Goal: Task Accomplishment & Management: Complete application form

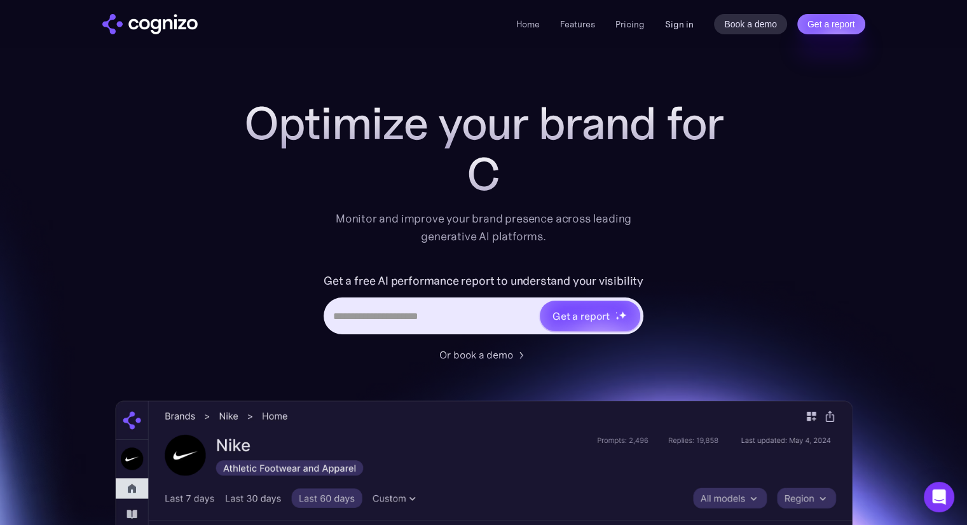
click at [674, 24] on link "Sign in" at bounding box center [679, 24] width 29 height 15
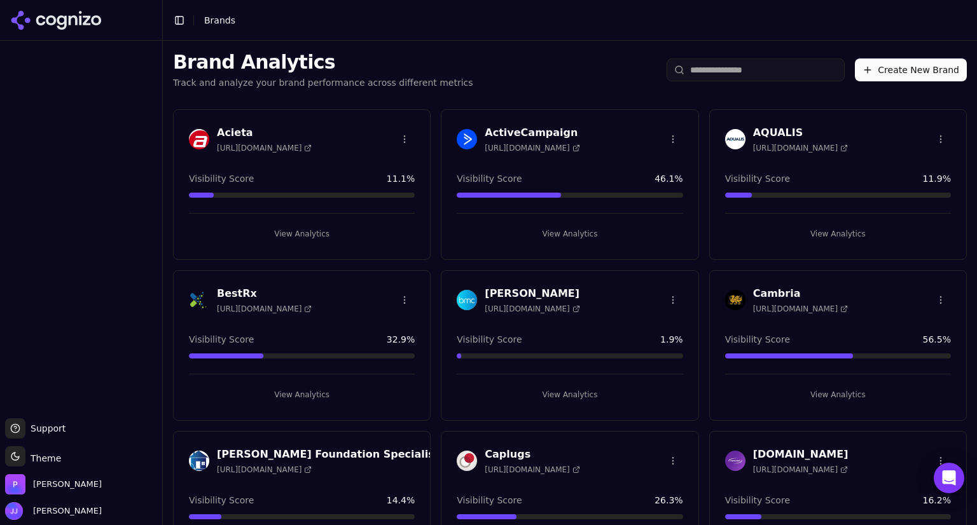
click at [780, 135] on h3 "AQUALIS" at bounding box center [800, 132] width 95 height 15
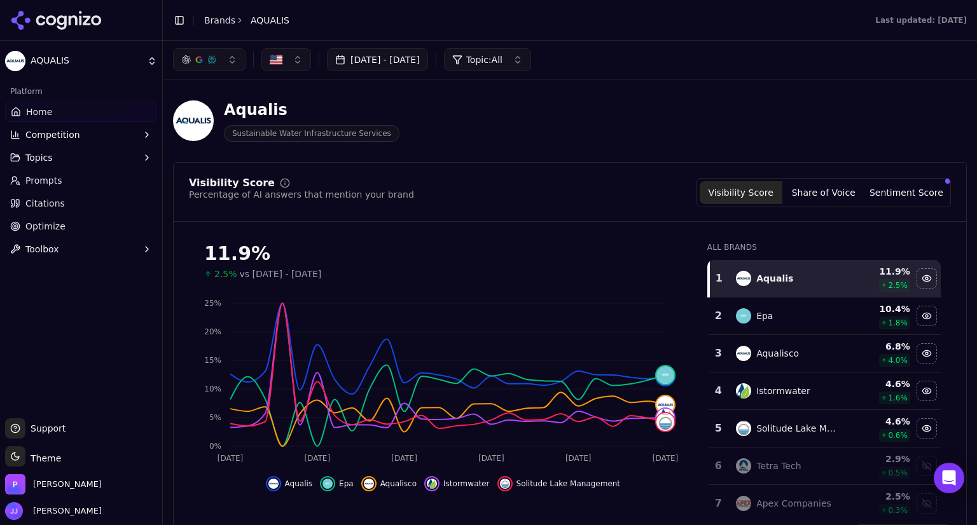
click at [48, 253] on span "Toolbox" at bounding box center [42, 249] width 34 height 13
click at [51, 287] on span "View All" at bounding box center [81, 290] width 111 height 13
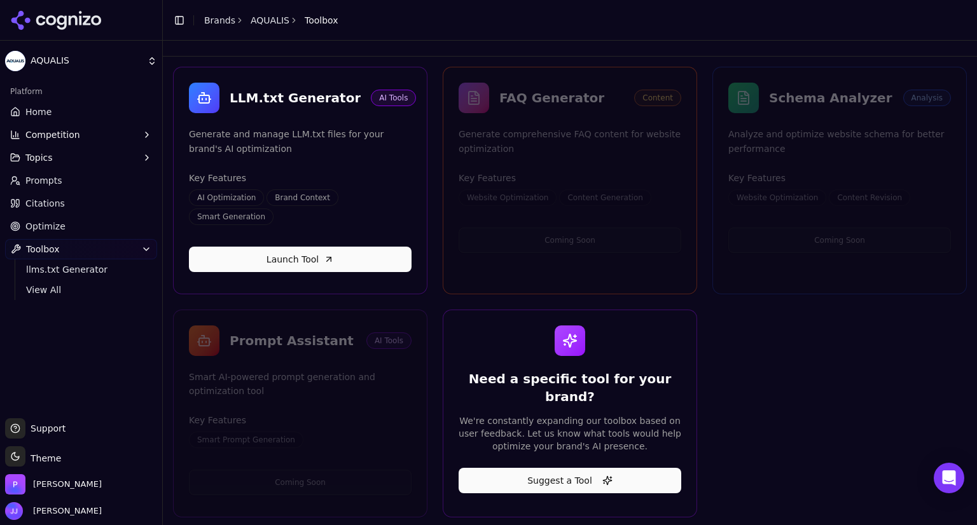
click at [307, 247] on link "Launch Tool" at bounding box center [300, 259] width 223 height 25
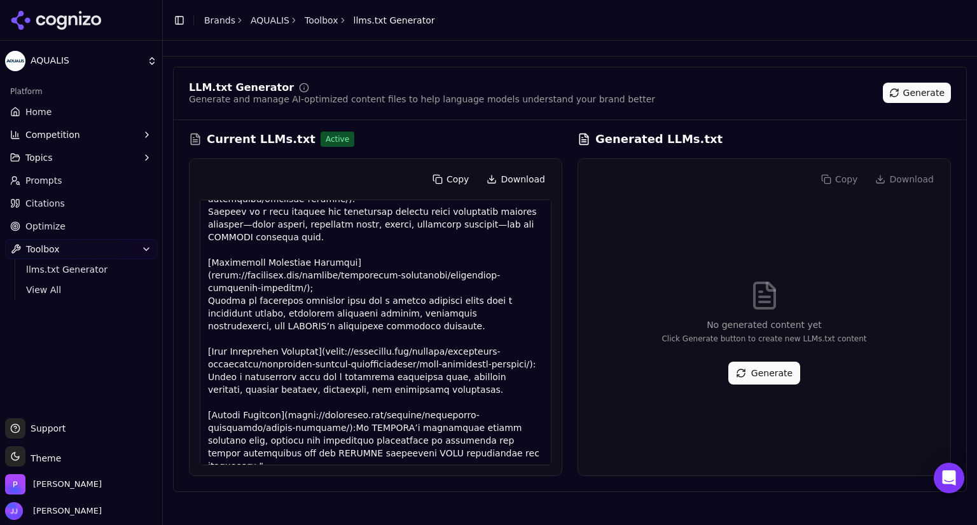
scroll to position [269, 0]
click at [37, 230] on span "Optimize" at bounding box center [45, 226] width 40 height 13
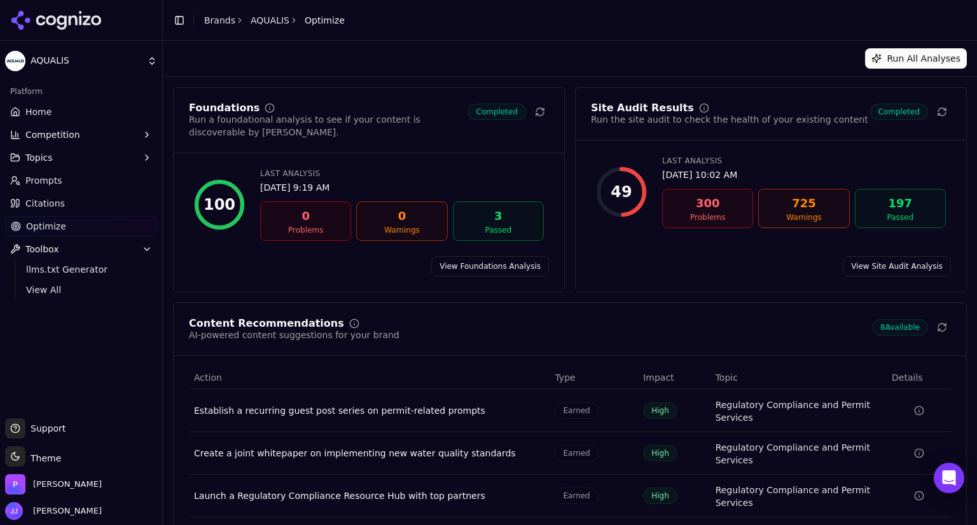
click at [497, 256] on link "View Foundations Analysis" at bounding box center [490, 266] width 118 height 20
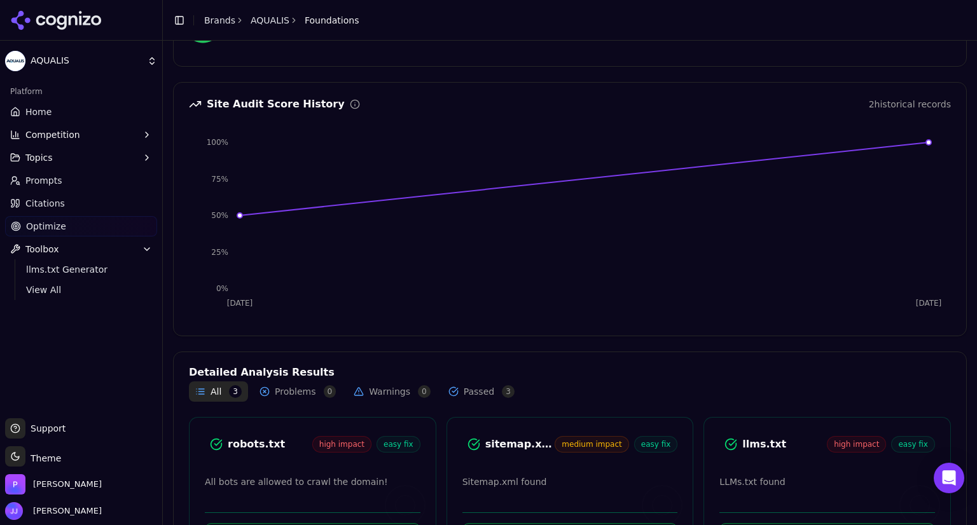
scroll to position [172, 0]
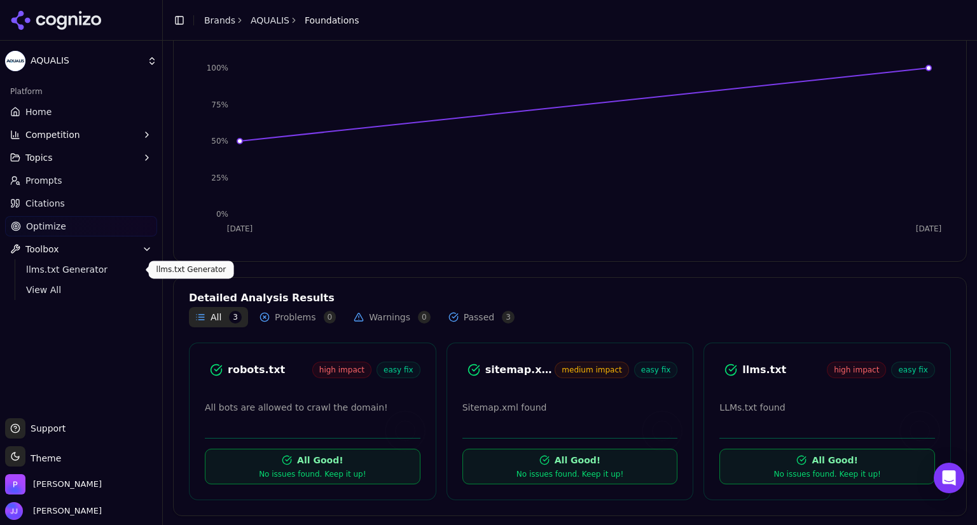
click at [53, 269] on span "llms.txt Generator" at bounding box center [81, 269] width 111 height 13
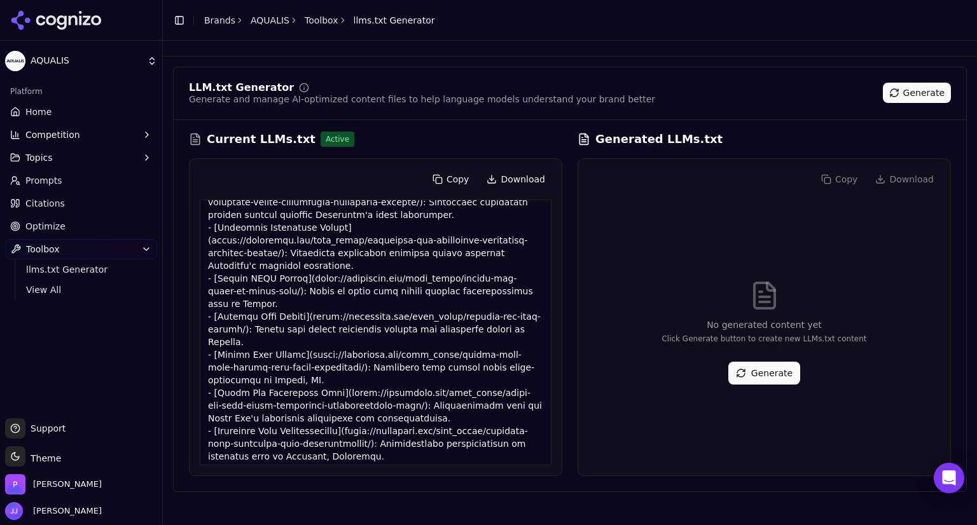
scroll to position [2243, 0]
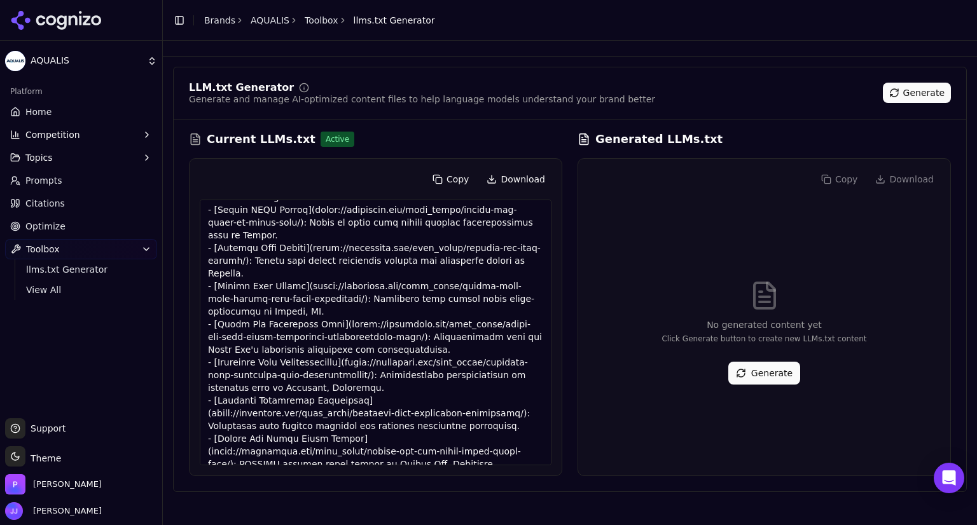
click at [67, 204] on link "Citations" at bounding box center [81, 203] width 152 height 20
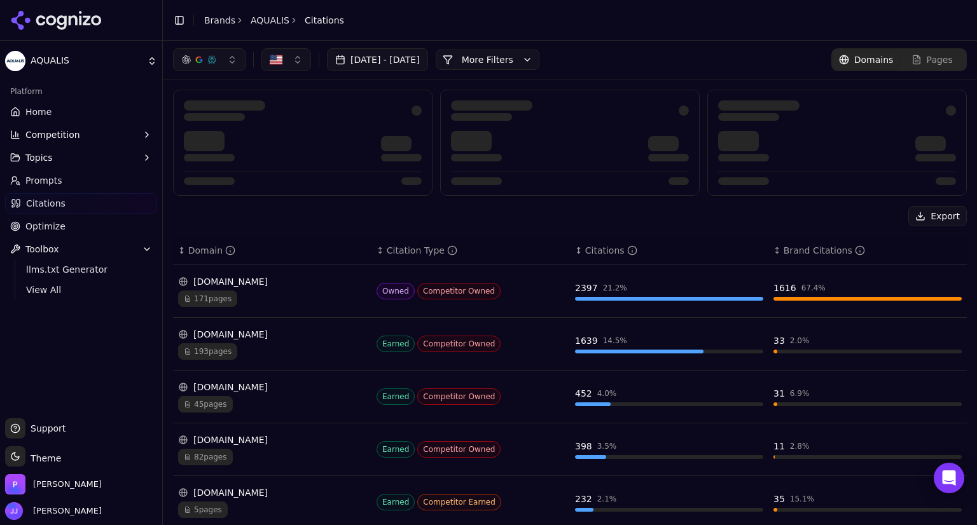
click at [52, 113] on link "Home" at bounding box center [81, 112] width 152 height 20
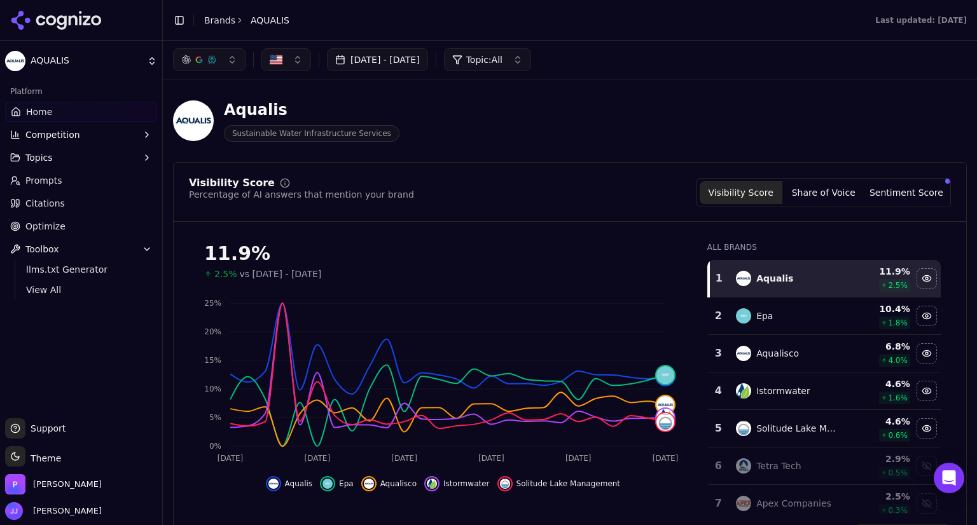
click at [44, 114] on span "Home" at bounding box center [39, 112] width 26 height 13
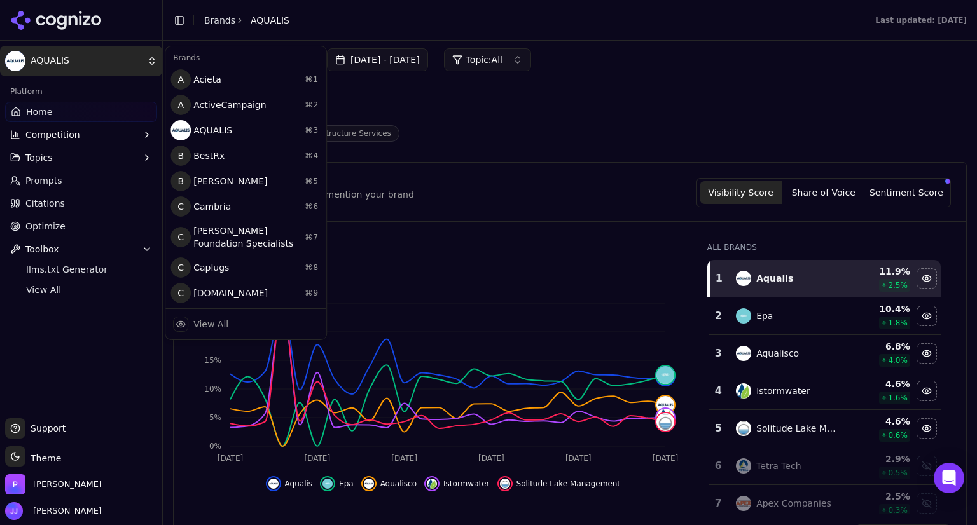
click at [51, 57] on html "AQUALIS Platform Home Competition Topics Prompts Citations Optimize Toolbox llm…" at bounding box center [488, 262] width 977 height 525
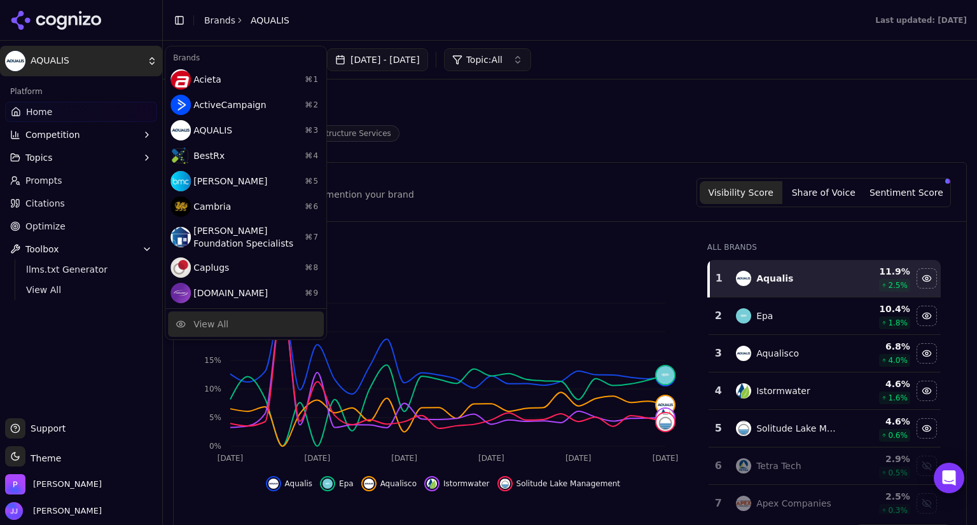
click at [206, 323] on div "View All" at bounding box center [210, 324] width 35 height 13
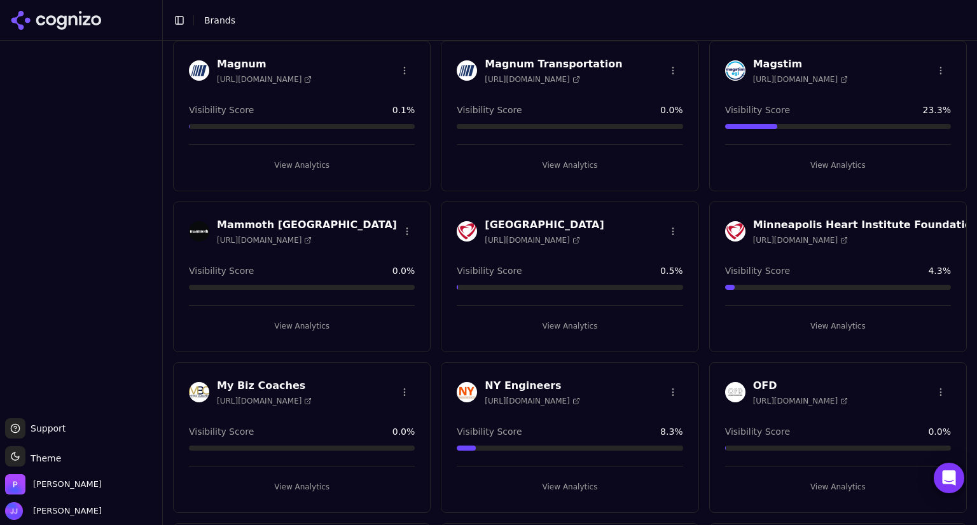
scroll to position [1992, 0]
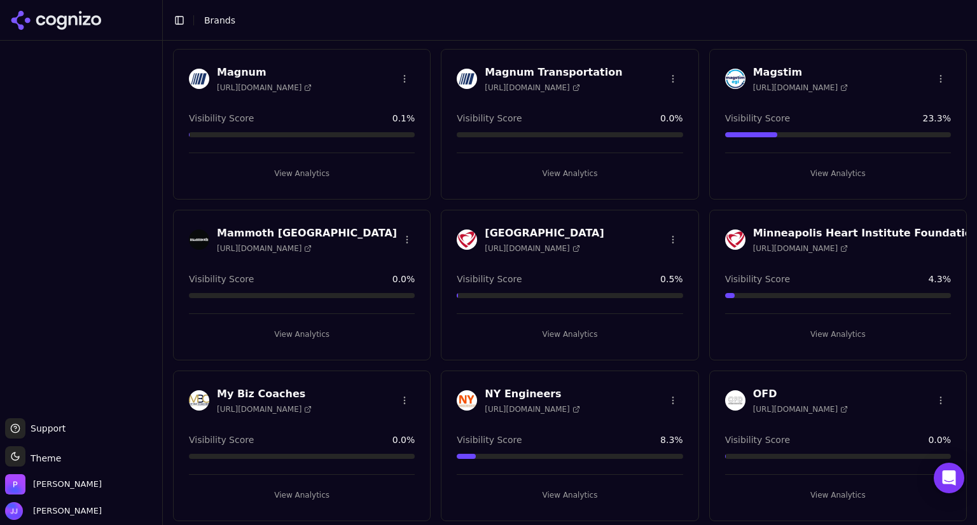
click at [254, 244] on span "https://mammothnewyork.com" at bounding box center [264, 249] width 95 height 10
click at [272, 226] on h3 "Mammoth NY" at bounding box center [307, 233] width 180 height 15
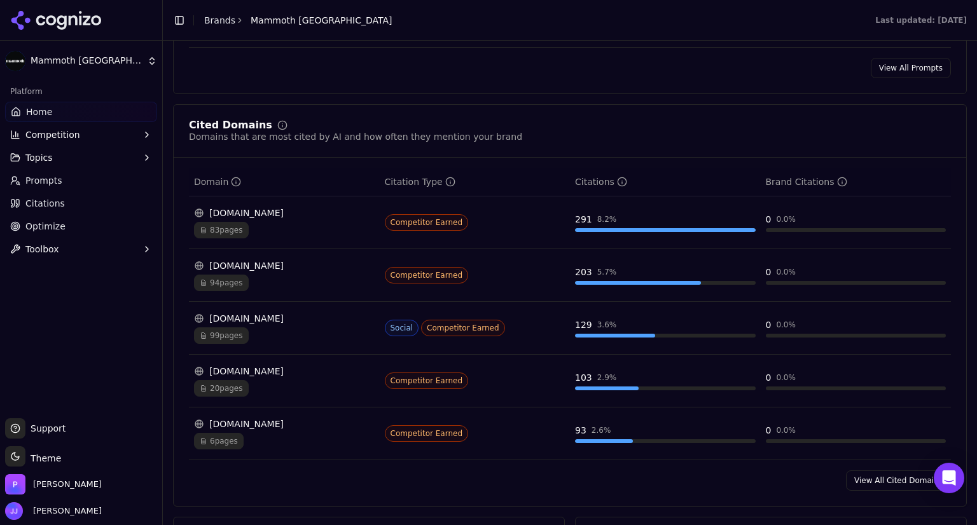
scroll to position [1320, 0]
click at [241, 365] on div "mammothnewyork.com 20 pages" at bounding box center [284, 381] width 181 height 32
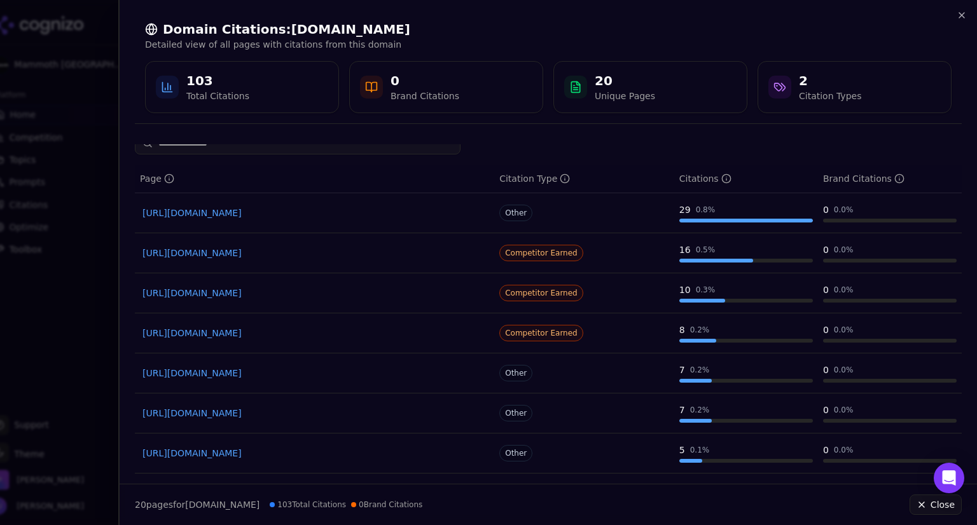
scroll to position [13, 0]
click at [341, 211] on link "https://mammothnewyork.com/blog/design-build-renovation-contractors-nyc" at bounding box center [314, 213] width 344 height 13
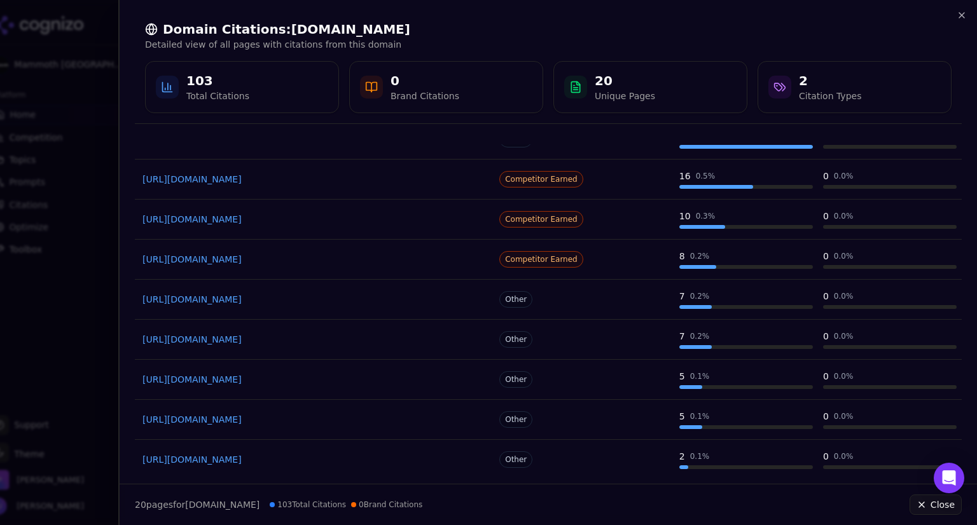
scroll to position [90, 0]
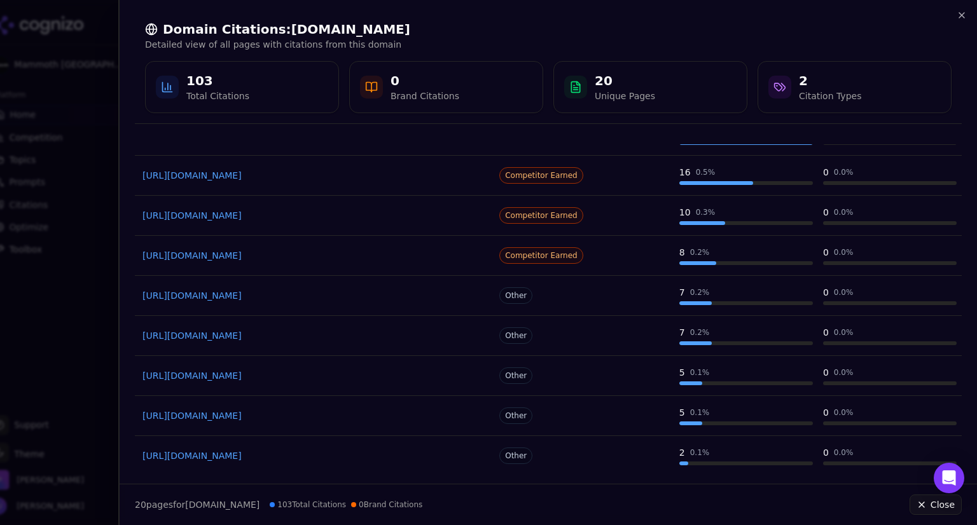
click at [341, 215] on link "https://mammothnewyork.com/blog/nyc-apartment-renovation-contractors" at bounding box center [314, 215] width 344 height 13
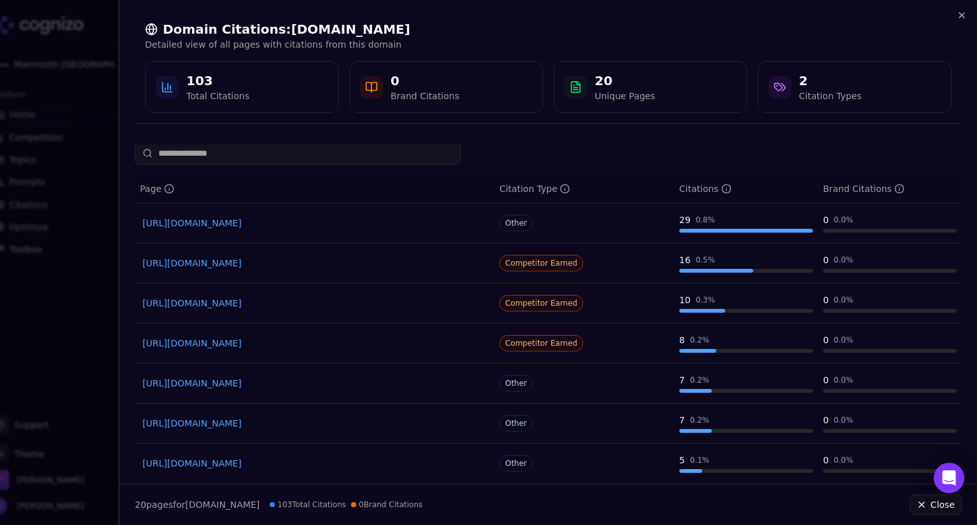
scroll to position [0, 0]
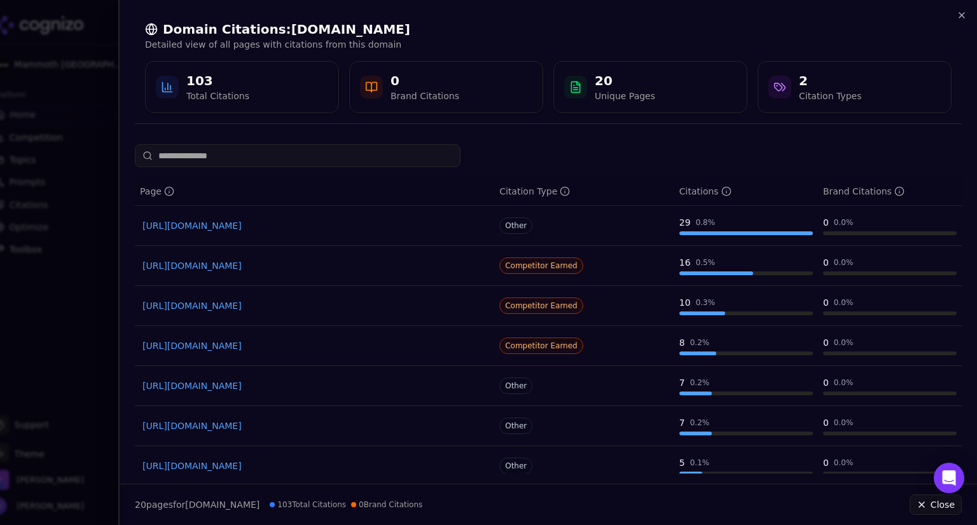
click at [816, 99] on div "Citation Types" at bounding box center [830, 96] width 62 height 13
click at [224, 76] on div "103" at bounding box center [217, 81] width 63 height 18
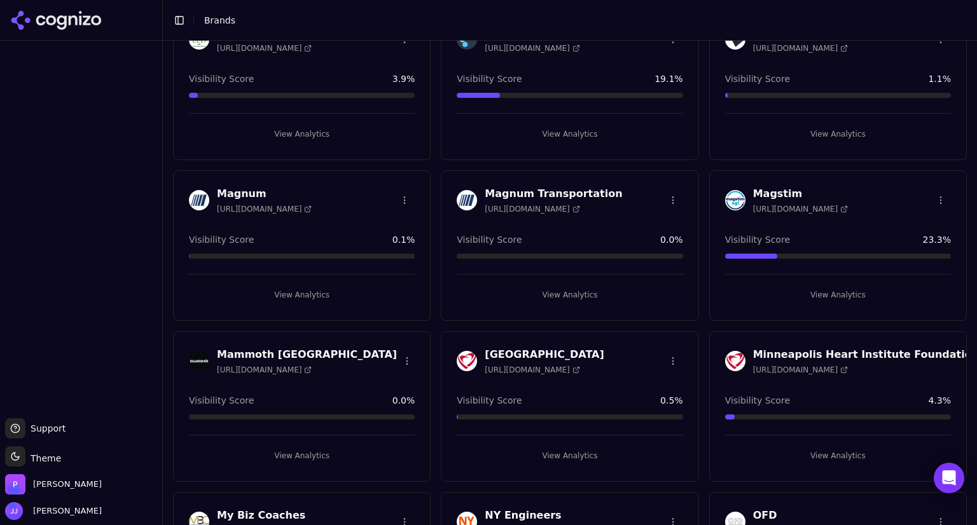
scroll to position [1870, 0]
click at [270, 349] on h3 "Mammoth NY" at bounding box center [307, 354] width 180 height 15
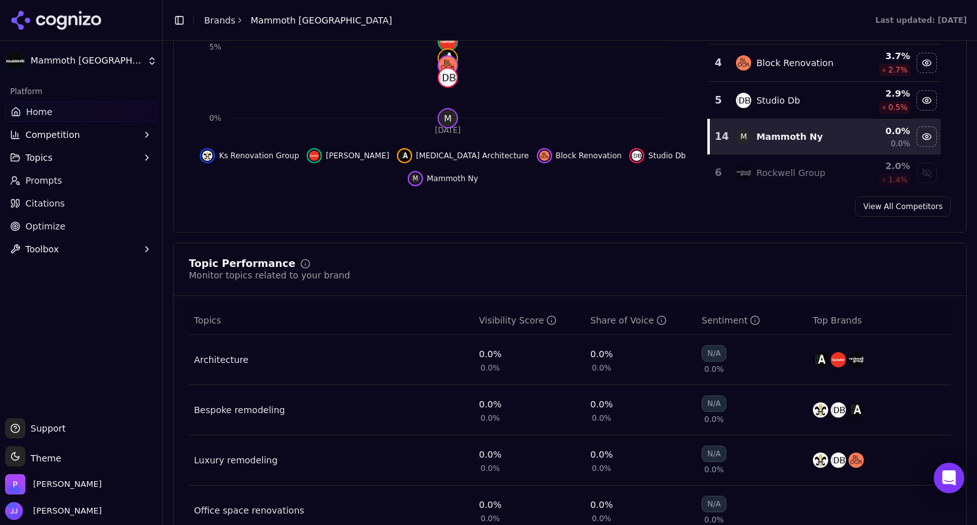
scroll to position [330, 0]
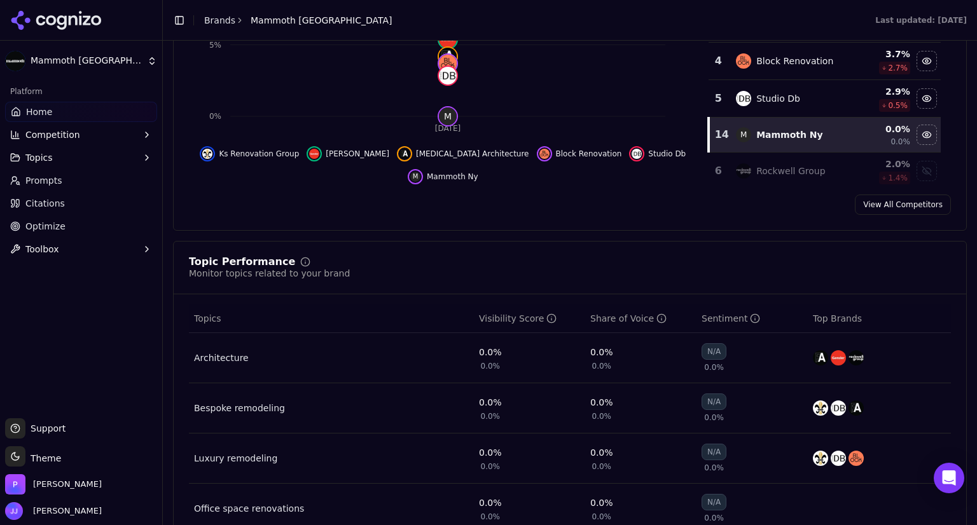
click at [52, 203] on span "Citations" at bounding box center [44, 203] width 39 height 13
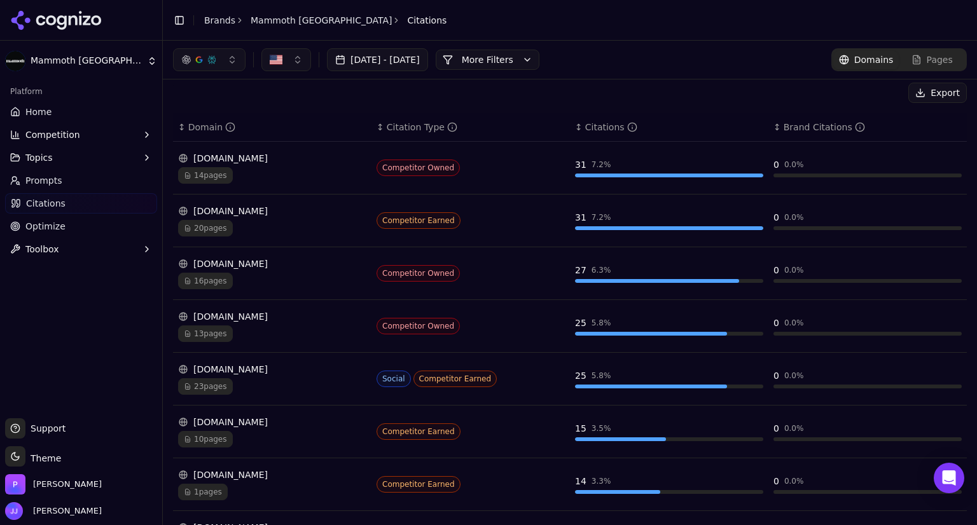
scroll to position [140, 0]
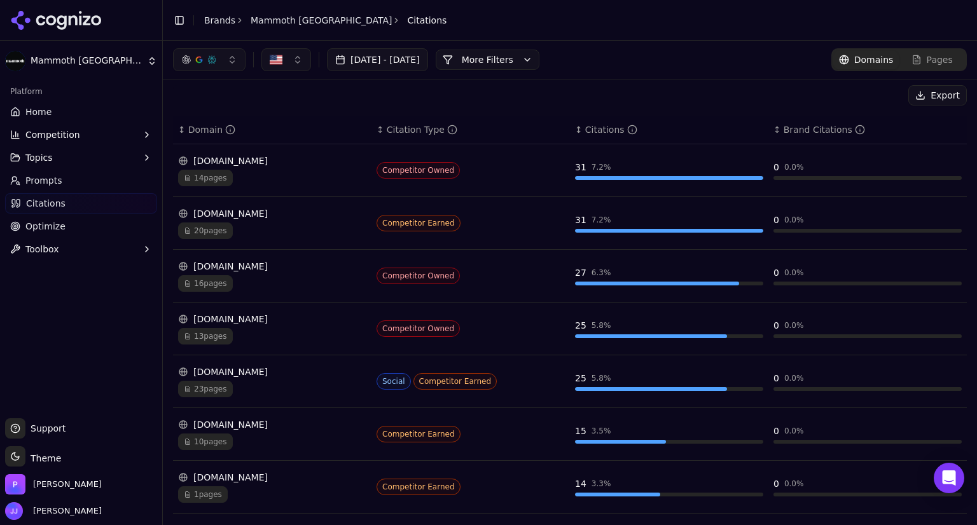
click at [272, 474] on div "[DOMAIN_NAME]" at bounding box center [272, 477] width 188 height 13
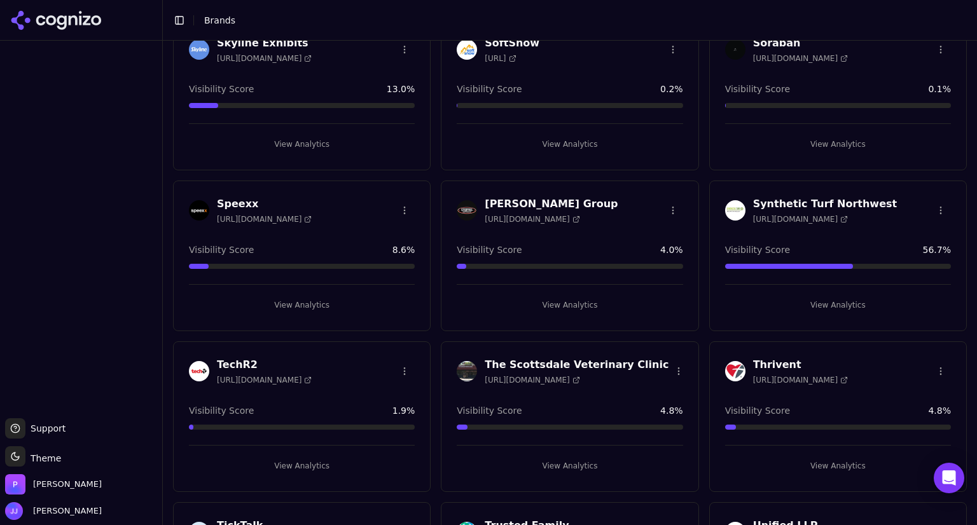
scroll to position [3276, 0]
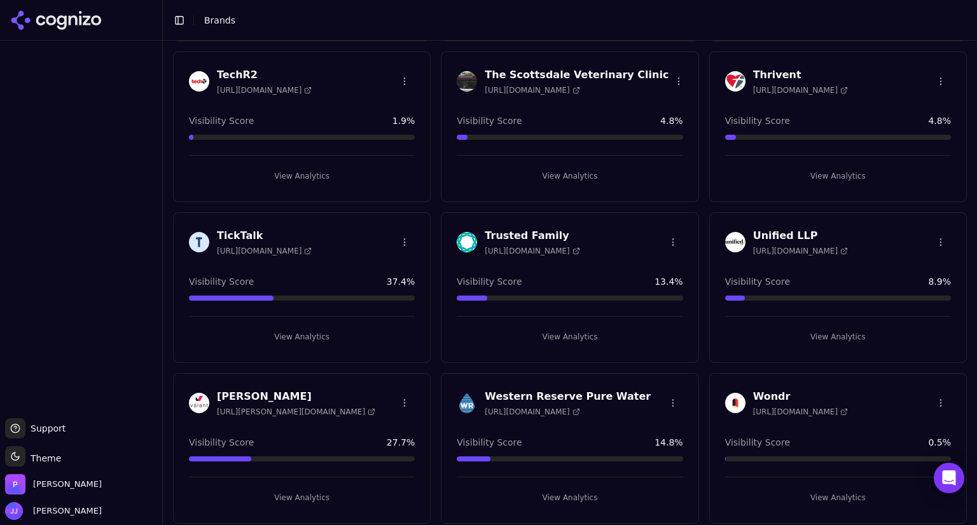
click at [405, 390] on html "Support Support Toggle theme Theme Perrill Jen Jones Toggle Sidebar Brands Bran…" at bounding box center [488, 262] width 977 height 525
click at [123, 225] on html "Support Support Toggle theme Theme Perrill Jen Jones Toggle Sidebar Brands Bran…" at bounding box center [488, 262] width 977 height 525
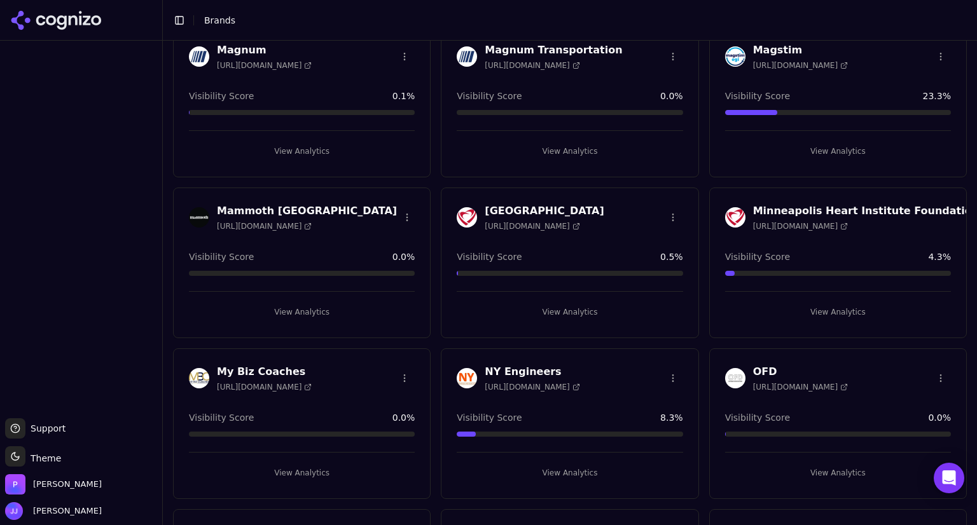
scroll to position [2019, 0]
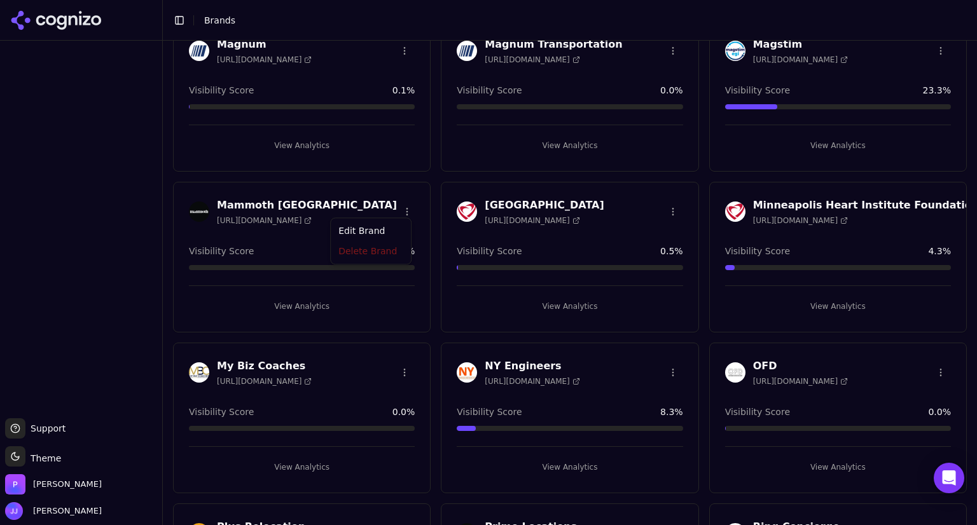
click at [399, 209] on html "Support Support Toggle theme Theme Perrill Jen Jones Toggle Sidebar Brands Bran…" at bounding box center [488, 262] width 977 height 525
click at [375, 247] on div "Delete Brand" at bounding box center [370, 253] width 75 height 20
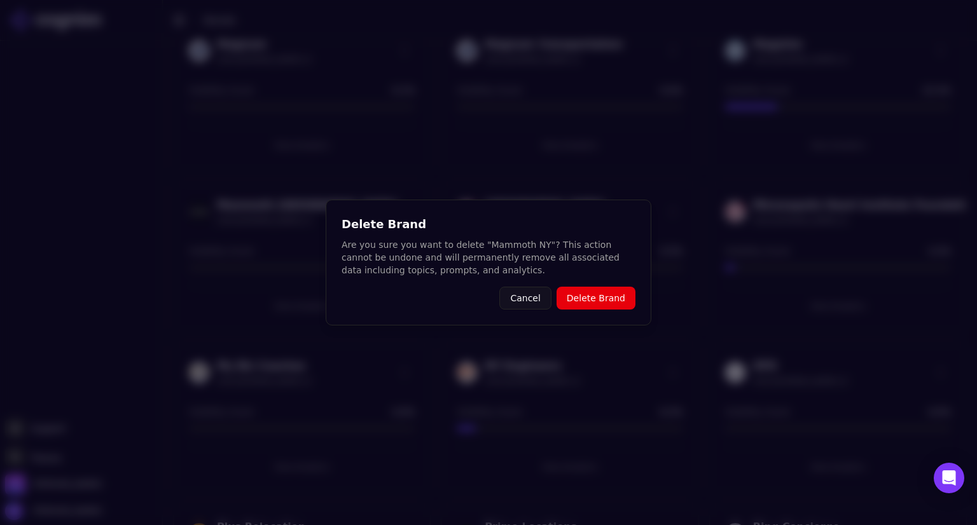
click at [594, 298] on button "Delete Brand" at bounding box center [596, 298] width 79 height 23
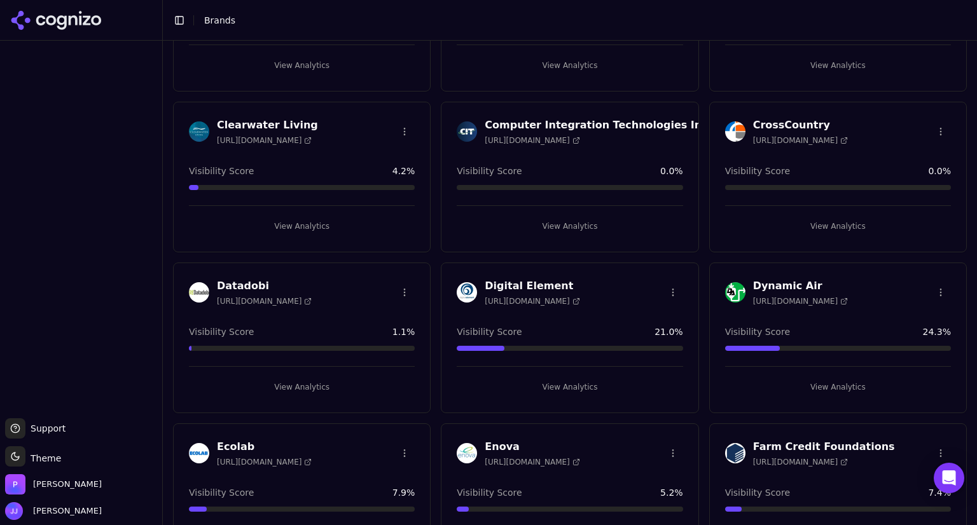
scroll to position [0, 0]
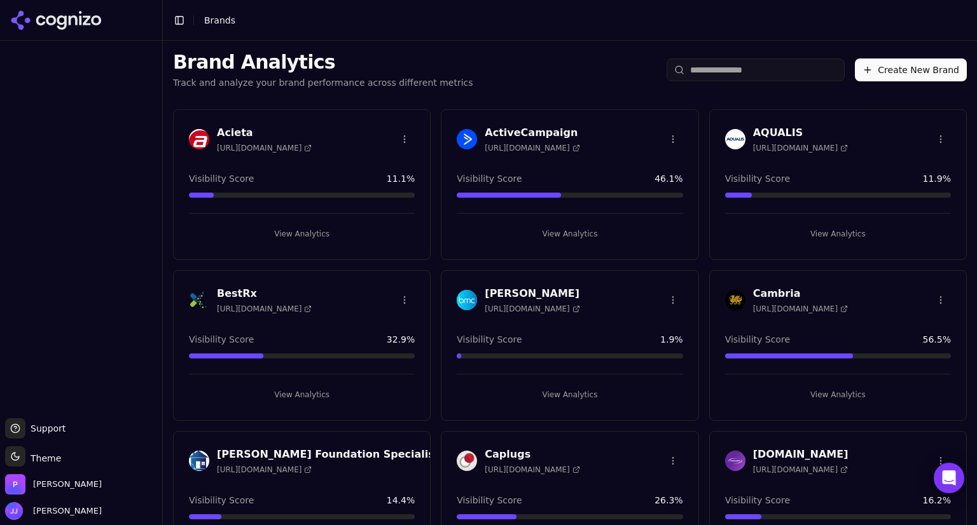
click at [894, 65] on button "Create New Brand" at bounding box center [911, 70] width 112 height 23
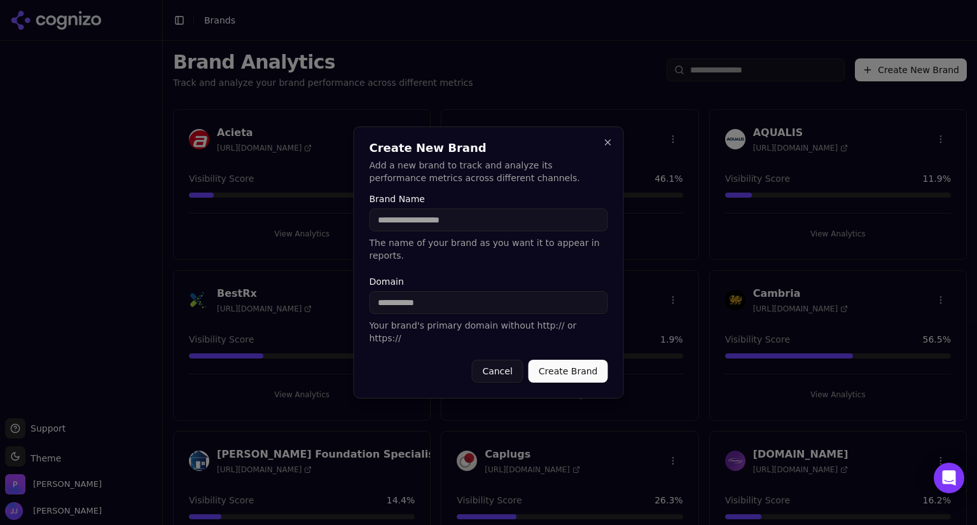
click at [457, 228] on input "Brand Name" at bounding box center [489, 220] width 239 height 23
type input "**********"
click at [416, 298] on input "Domain" at bounding box center [489, 302] width 239 height 23
type input "**********"
click at [590, 360] on button "Create Brand" at bounding box center [569, 371] width 80 height 23
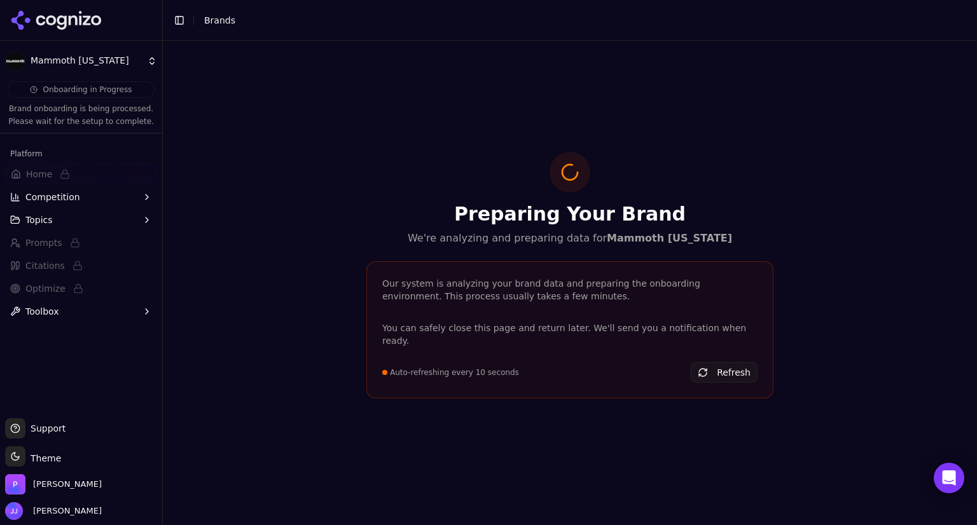
click at [669, 207] on div "Preparing Your Brand We're analyzing and preparing data for Mammoth New York" at bounding box center [569, 199] width 407 height 94
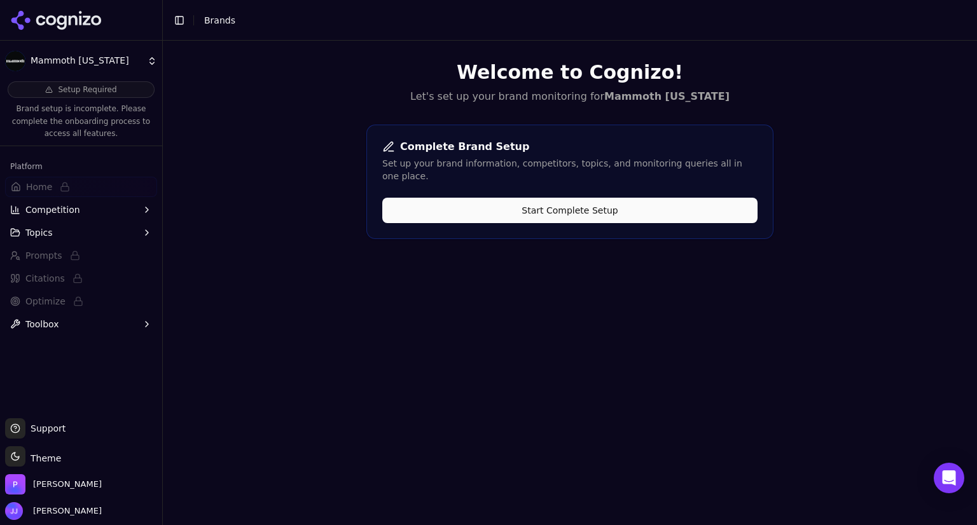
click at [669, 207] on button "Start Complete Setup" at bounding box center [569, 210] width 375 height 25
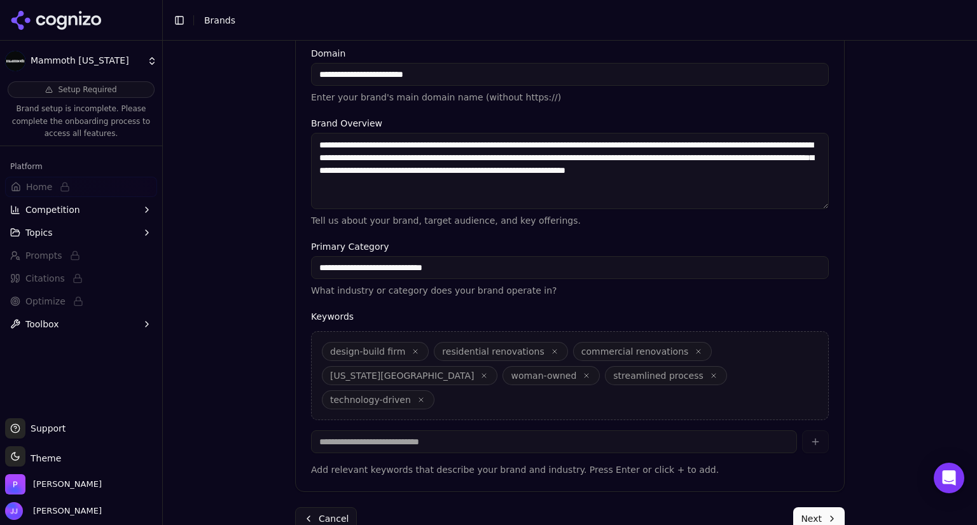
scroll to position [295, 0]
click at [452, 431] on input at bounding box center [554, 442] width 486 height 23
type input "*"
click at [819, 508] on button "Next" at bounding box center [819, 519] width 52 height 23
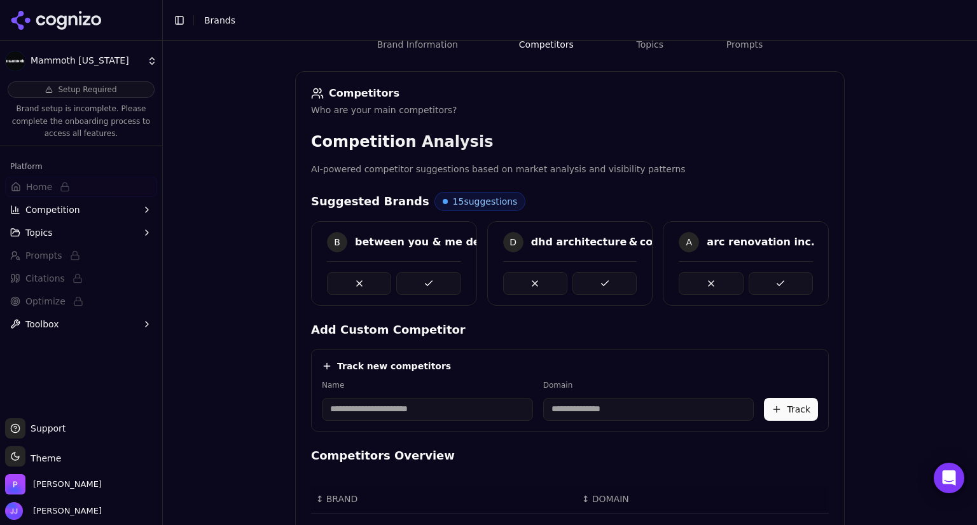
scroll to position [161, 0]
click at [364, 279] on button at bounding box center [359, 283] width 64 height 23
click at [359, 279] on button at bounding box center [359, 283] width 64 height 23
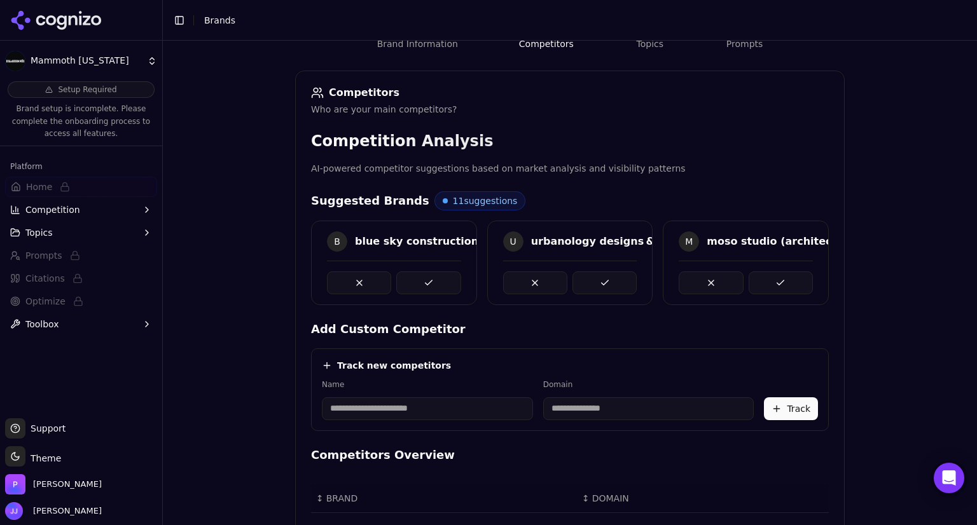
click at [359, 279] on button at bounding box center [359, 283] width 64 height 23
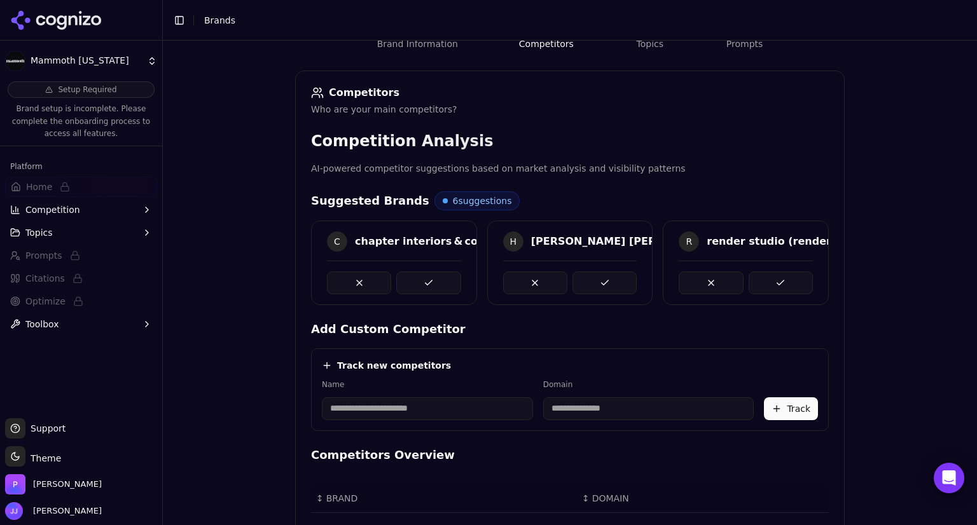
click at [359, 279] on button at bounding box center [359, 283] width 64 height 23
click at [375, 413] on input at bounding box center [427, 409] width 211 height 23
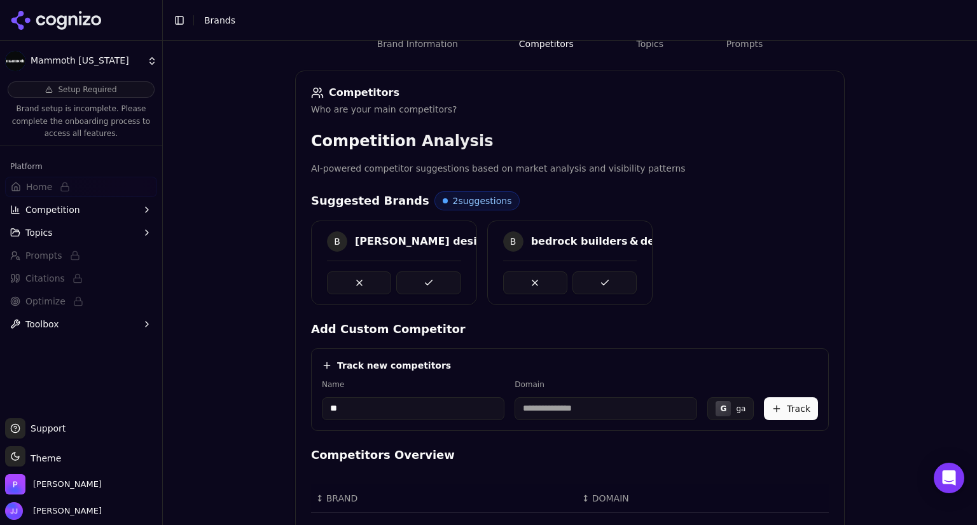
type input "*"
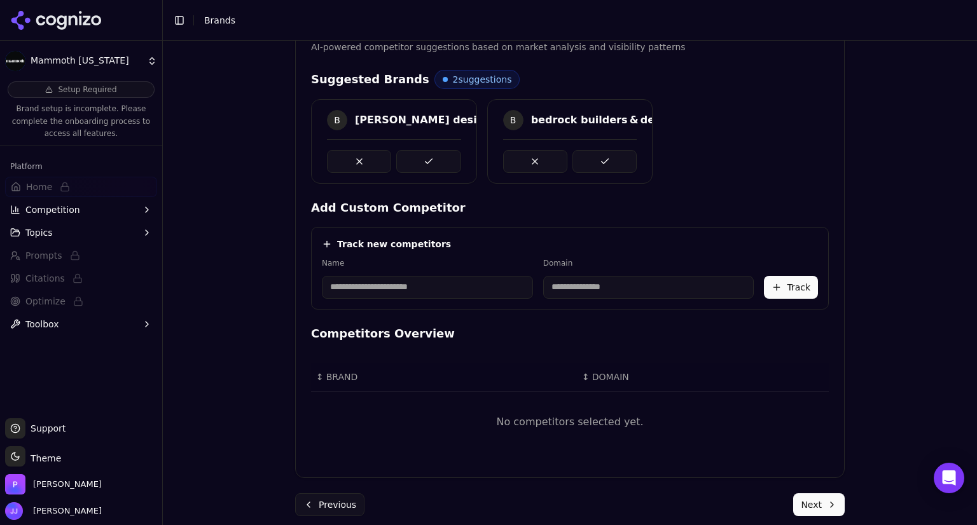
scroll to position [293, 0]
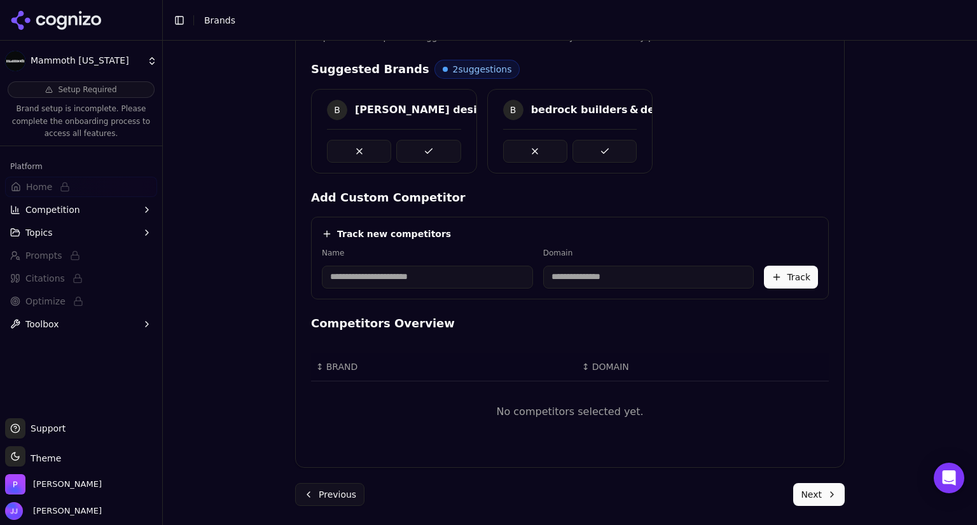
click at [329, 495] on button "Previous" at bounding box center [329, 494] width 69 height 23
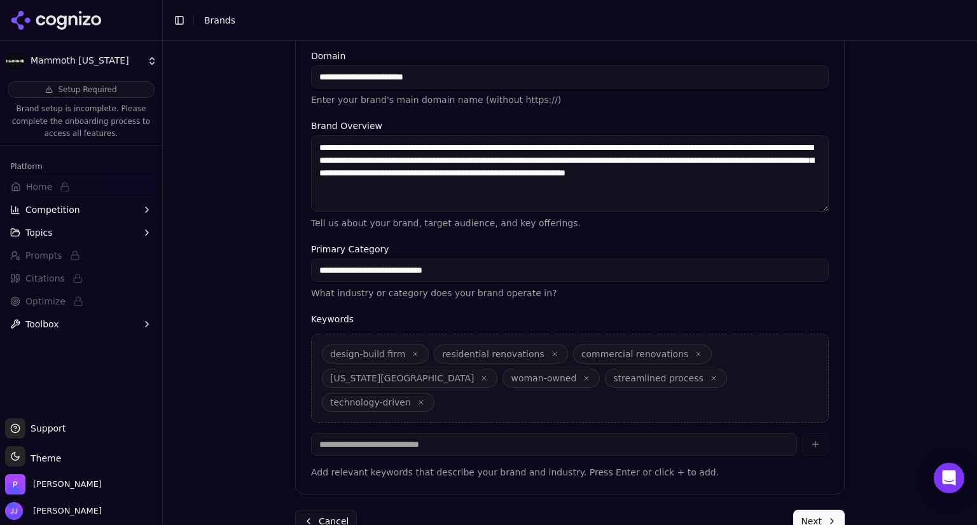
click at [817, 510] on button "Next" at bounding box center [819, 521] width 52 height 23
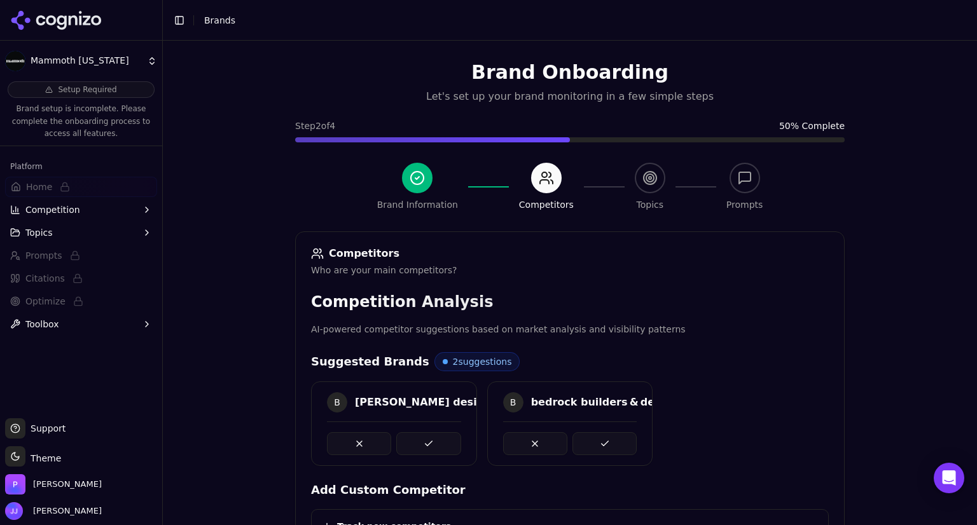
scroll to position [0, 0]
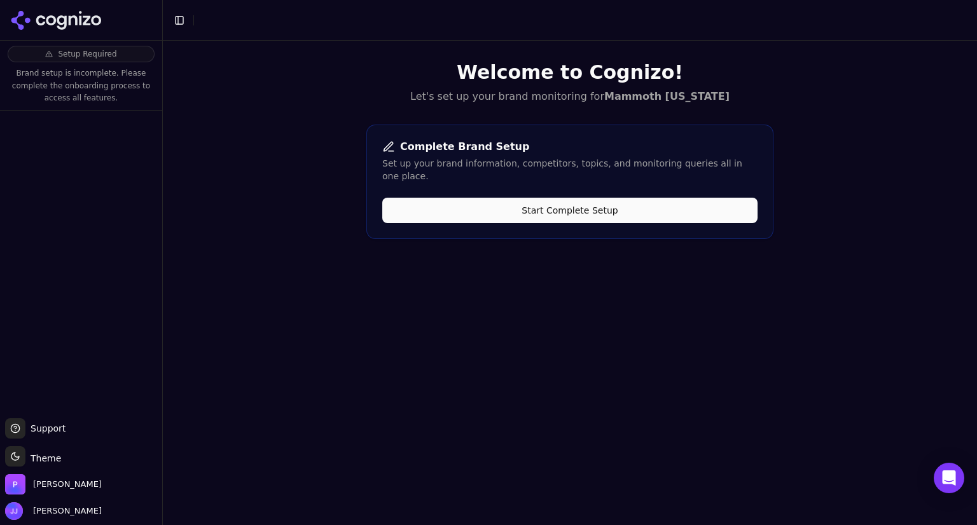
click at [435, 183] on div "Complete Brand Setup Set up your brand information, competitors, topics, and mo…" at bounding box center [569, 182] width 407 height 114
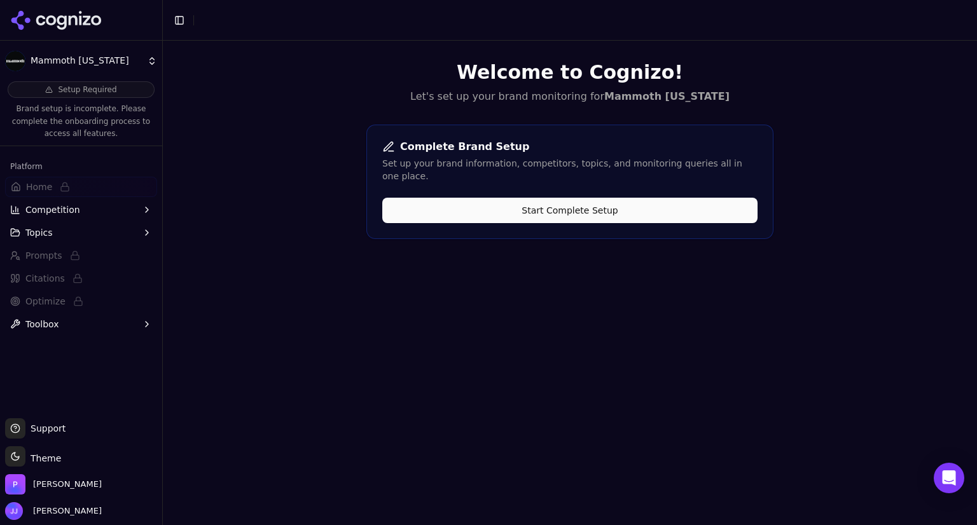
click at [473, 201] on button "Start Complete Setup" at bounding box center [569, 210] width 375 height 25
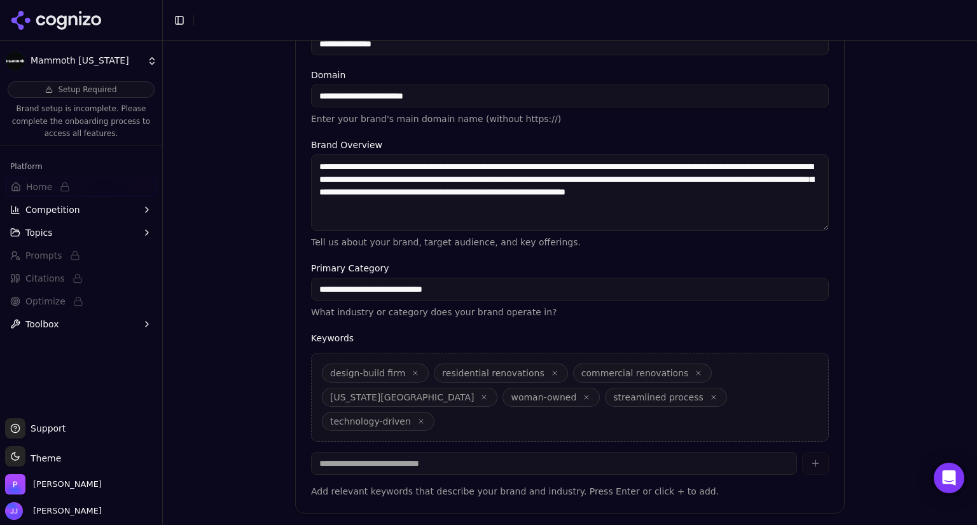
scroll to position [295, 0]
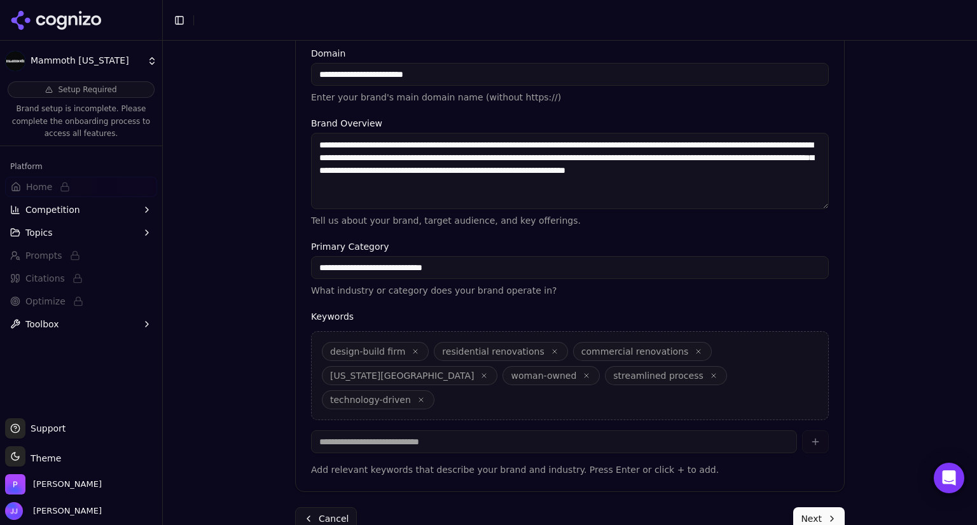
click at [810, 508] on button "Next" at bounding box center [819, 519] width 52 height 23
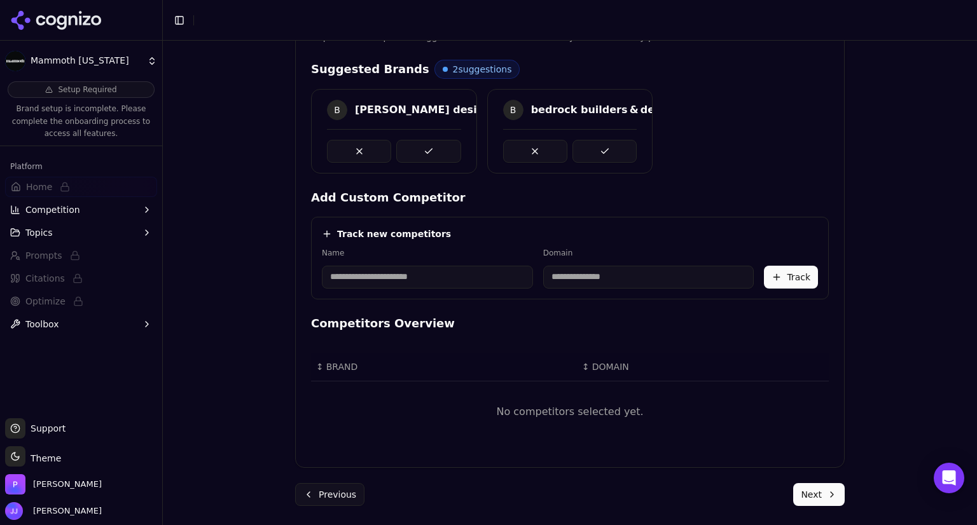
scroll to position [148, 0]
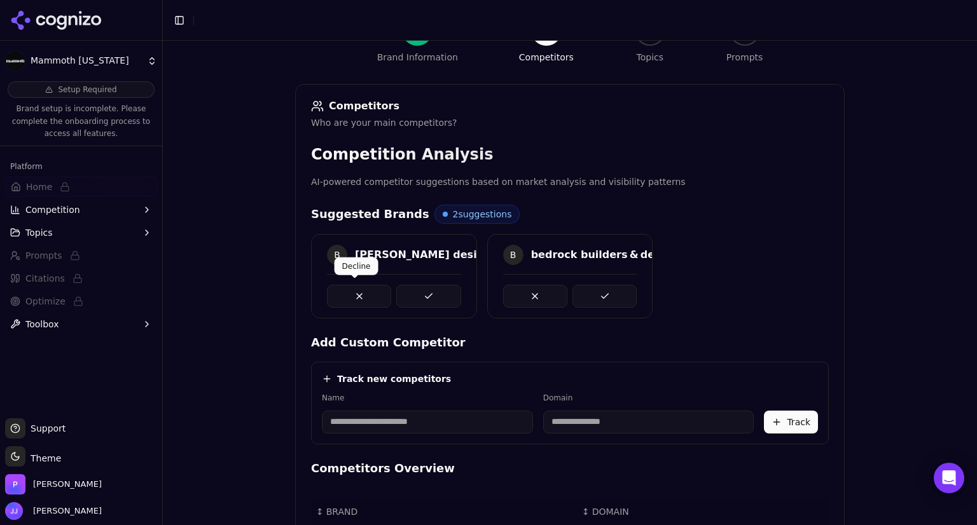
click at [347, 293] on button at bounding box center [359, 296] width 64 height 23
click at [349, 292] on button at bounding box center [359, 296] width 64 height 23
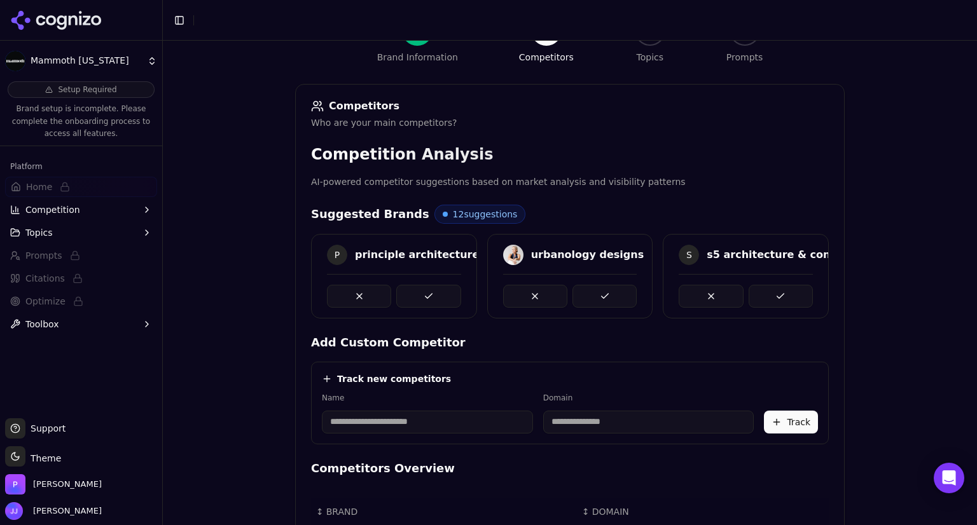
click at [349, 292] on button at bounding box center [359, 296] width 64 height 23
drag, startPoint x: 349, startPoint y: 292, endPoint x: 319, endPoint y: 289, distance: 30.1
click at [319, 289] on div at bounding box center [394, 291] width 165 height 34
click at [335, 291] on button at bounding box center [359, 296] width 64 height 23
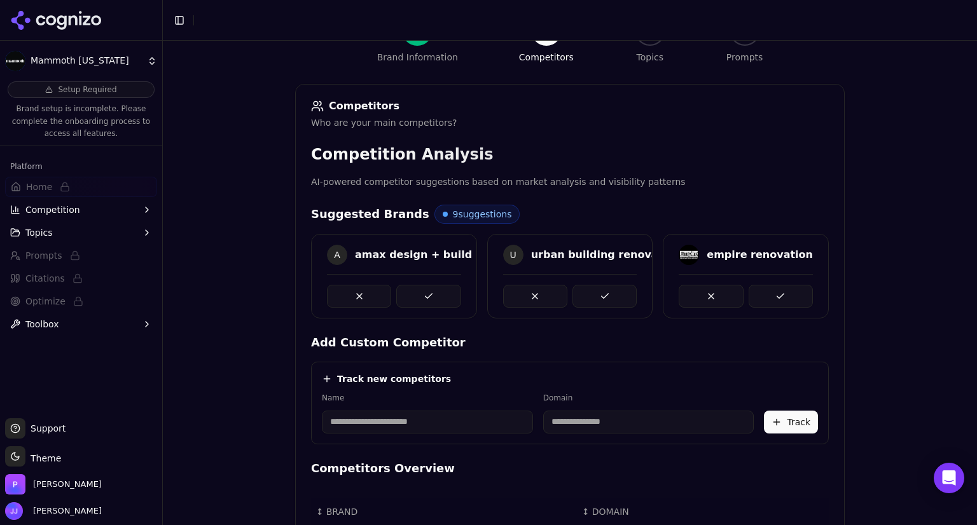
drag, startPoint x: 335, startPoint y: 291, endPoint x: 317, endPoint y: 291, distance: 17.8
click at [317, 291] on div at bounding box center [394, 291] width 165 height 34
click at [338, 290] on button at bounding box center [359, 296] width 64 height 23
click at [503, 290] on button at bounding box center [535, 296] width 64 height 23
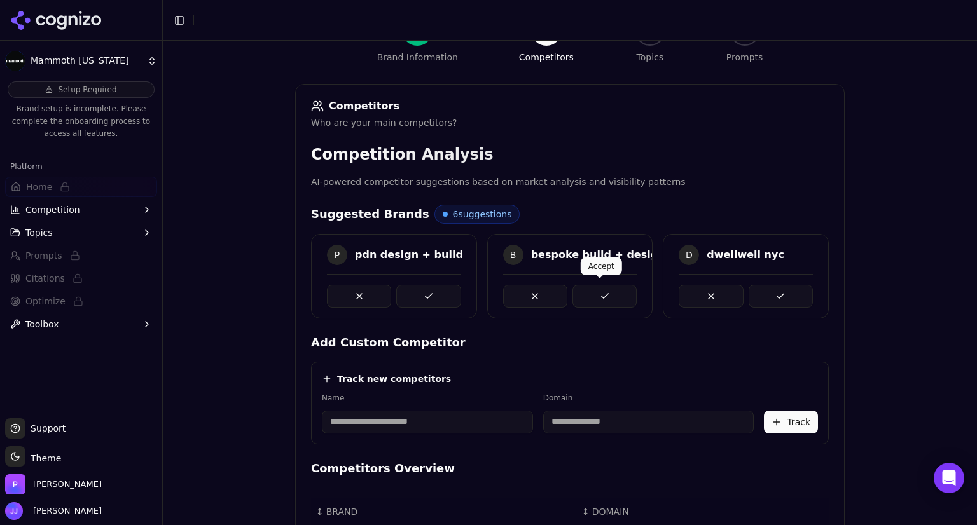
click at [593, 286] on button at bounding box center [604, 296] width 64 height 23
click at [366, 289] on button at bounding box center [359, 296] width 64 height 23
click at [609, 287] on button at bounding box center [604, 296] width 64 height 23
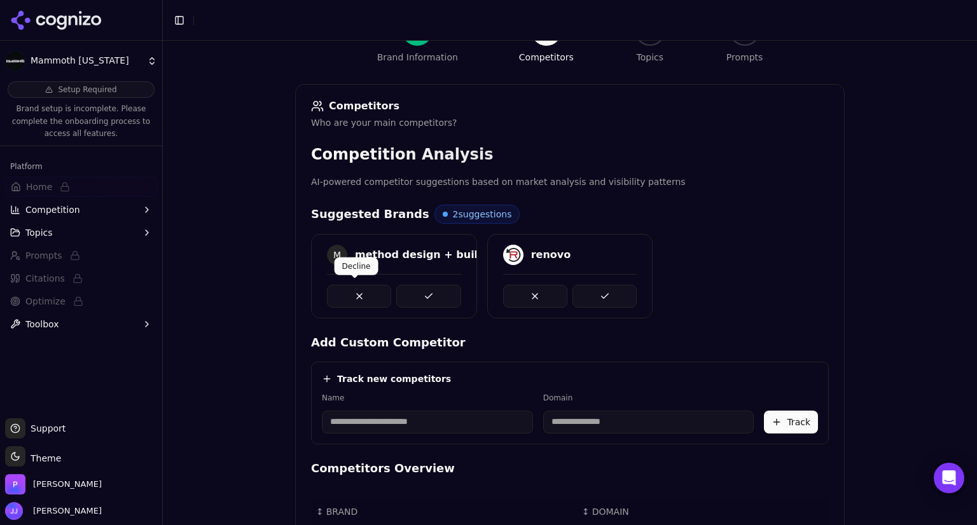
click at [335, 293] on button at bounding box center [359, 296] width 64 height 23
click at [361, 294] on button at bounding box center [359, 296] width 64 height 23
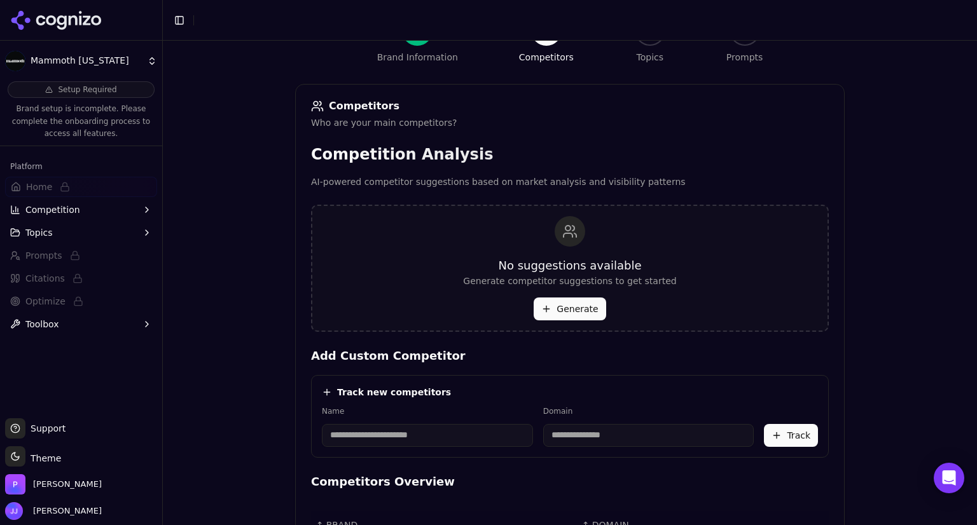
click at [567, 307] on button "Generate" at bounding box center [570, 309] width 72 height 23
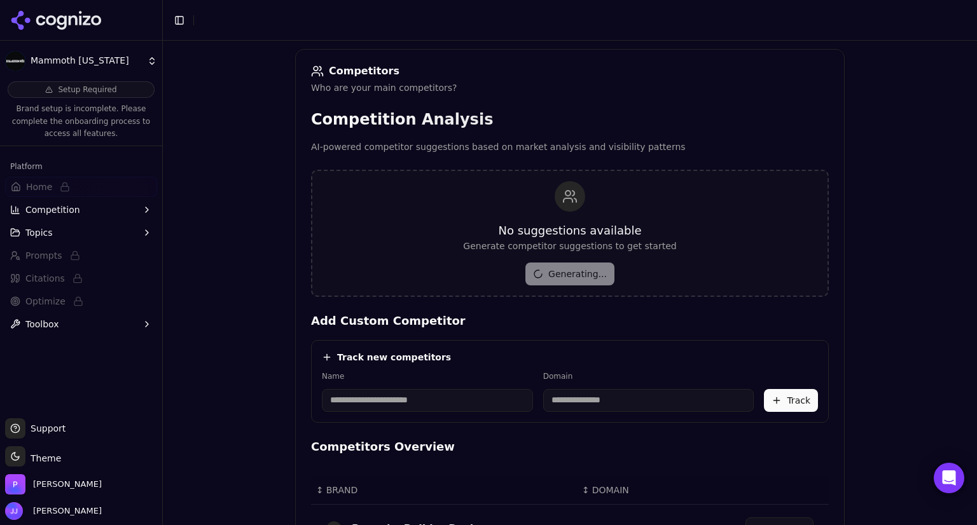
scroll to position [183, 0]
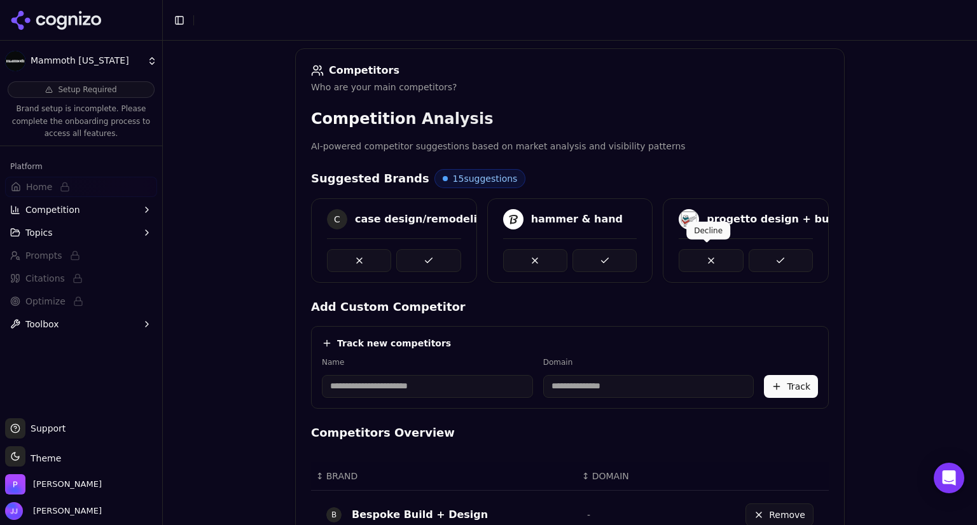
click at [717, 249] on button at bounding box center [711, 260] width 64 height 23
click at [539, 249] on button at bounding box center [535, 260] width 64 height 23
click at [357, 268] on button at bounding box center [359, 260] width 64 height 23
drag, startPoint x: 357, startPoint y: 268, endPoint x: 339, endPoint y: 263, distance: 19.3
click at [339, 263] on button at bounding box center [359, 260] width 64 height 23
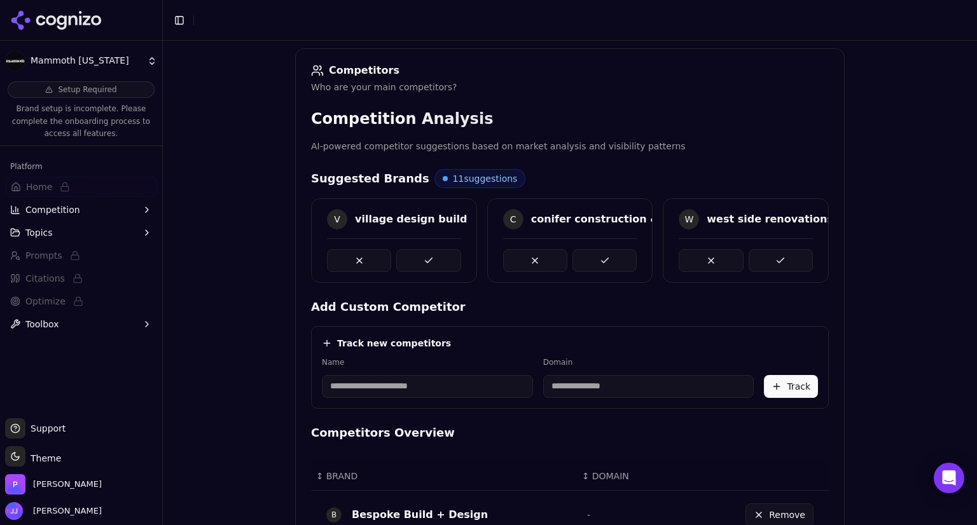
click at [339, 263] on button at bounding box center [359, 260] width 64 height 23
click at [339, 263] on div at bounding box center [394, 260] width 134 height 23
click at [339, 263] on button at bounding box center [359, 260] width 64 height 23
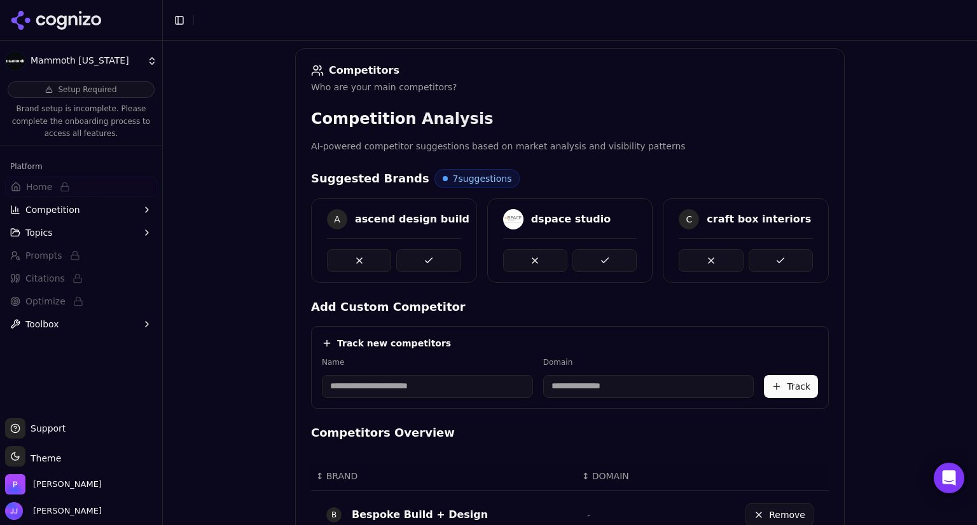
click at [339, 263] on button at bounding box center [359, 260] width 64 height 23
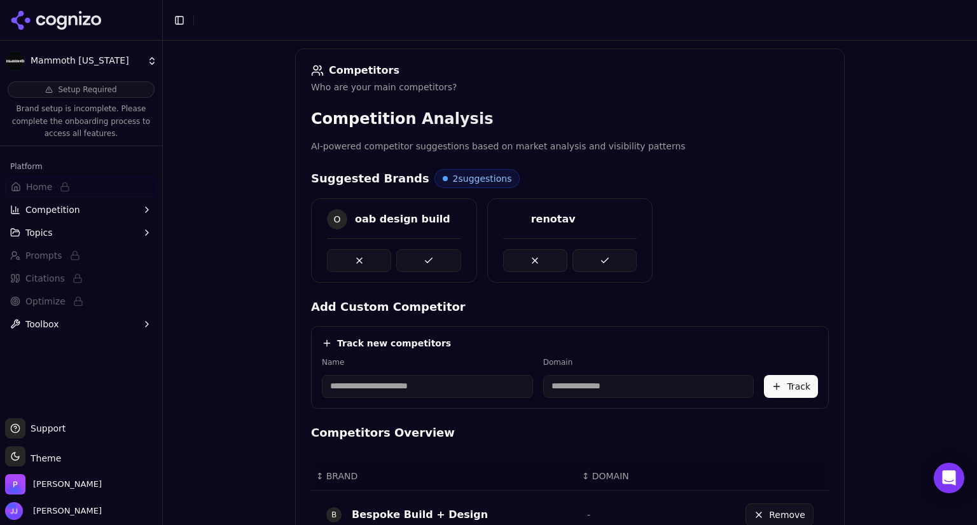
click at [339, 263] on button at bounding box center [359, 260] width 64 height 23
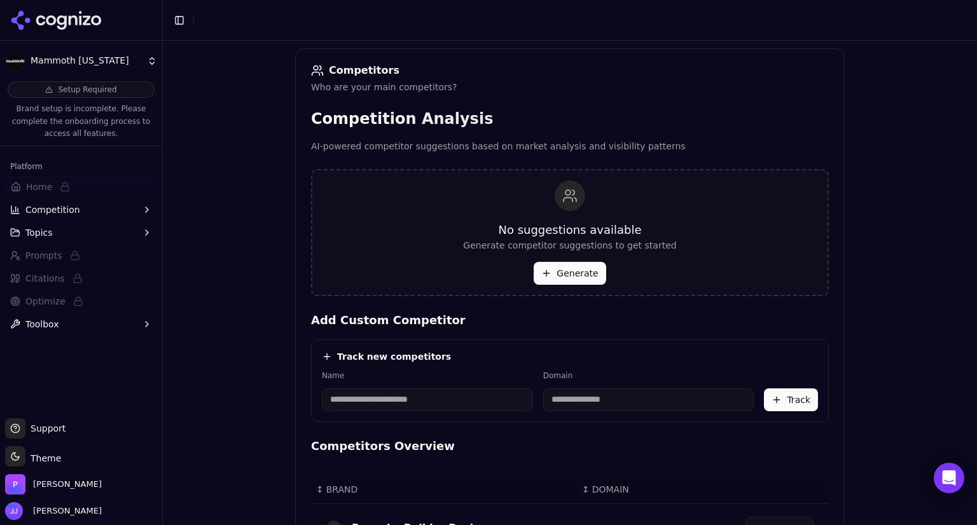
click at [563, 271] on button "Generate" at bounding box center [570, 273] width 72 height 23
click at [389, 403] on input at bounding box center [427, 400] width 211 height 23
type input "**********"
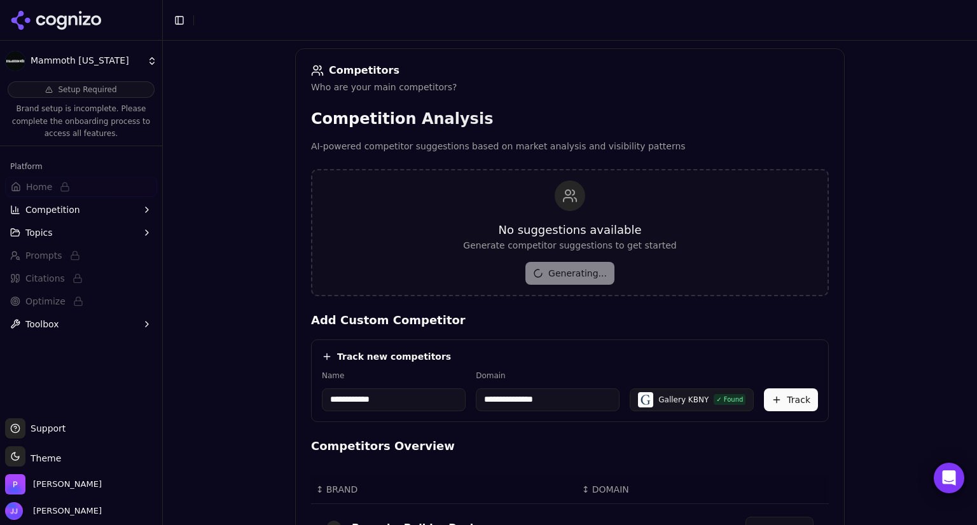
type input "**********"
click at [781, 400] on button "Track" at bounding box center [791, 400] width 54 height 23
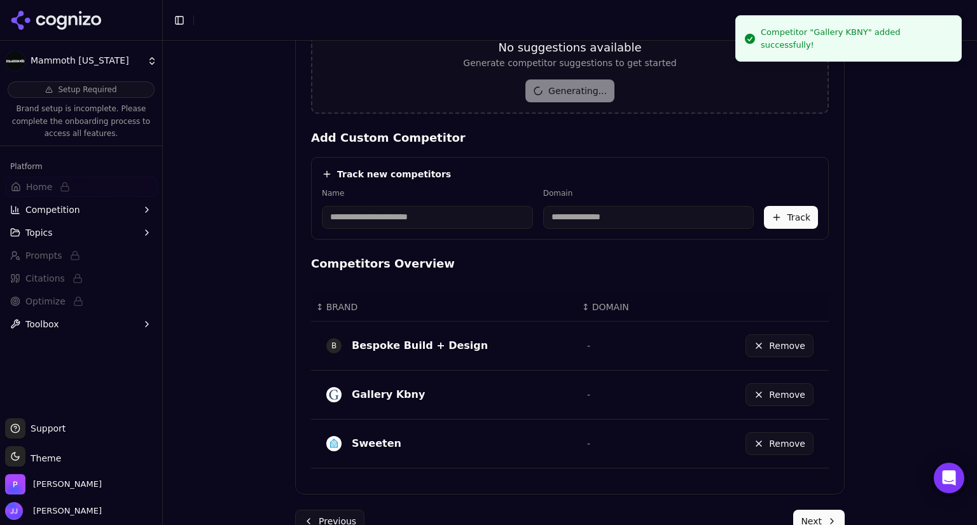
scroll to position [366, 0]
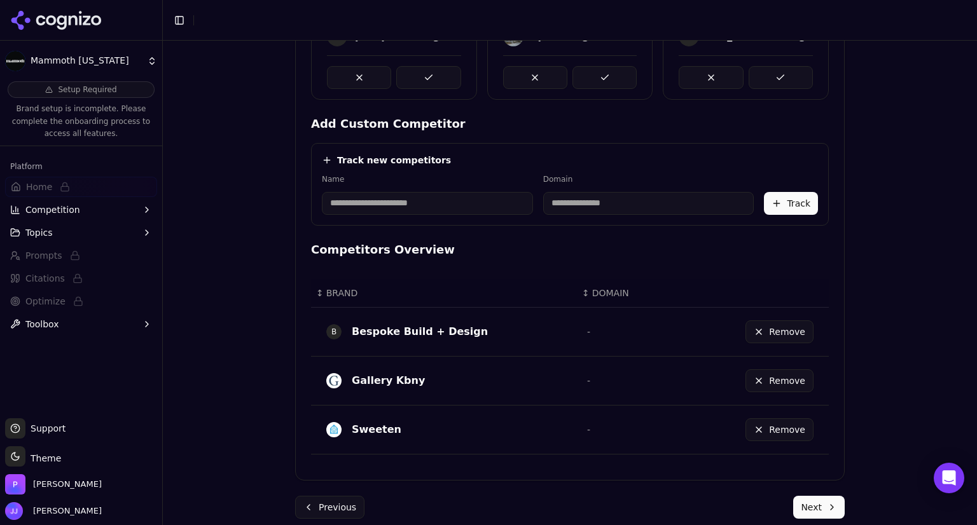
click at [413, 207] on input at bounding box center [427, 203] width 211 height 23
type input "***"
type input "**********"
click at [382, 213] on input "***" at bounding box center [404, 203] width 165 height 23
type input "**********"
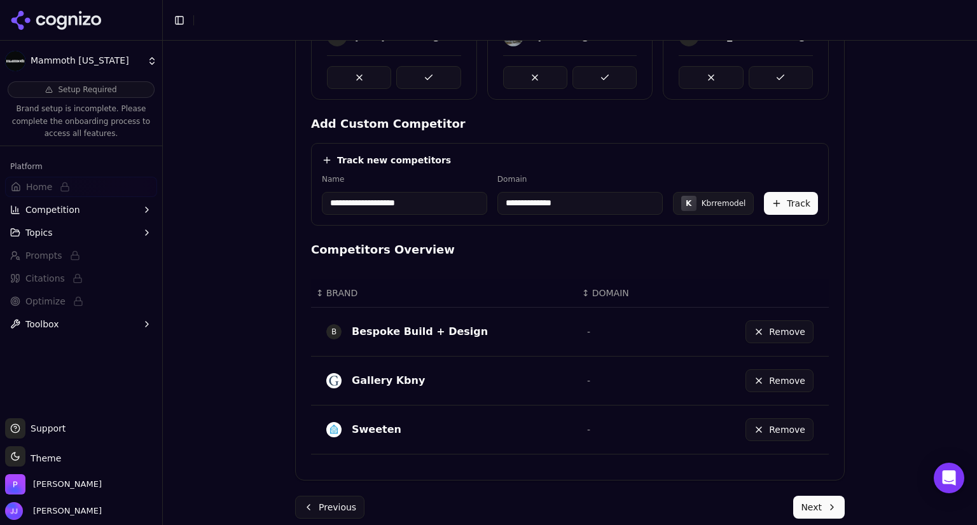
click at [666, 171] on div "**********" at bounding box center [570, 184] width 518 height 83
click at [583, 207] on input "**********" at bounding box center [579, 203] width 165 height 23
click at [518, 204] on input "**********" at bounding box center [579, 203] width 165 height 23
type input "**********"
click at [794, 201] on button "Track" at bounding box center [791, 203] width 54 height 23
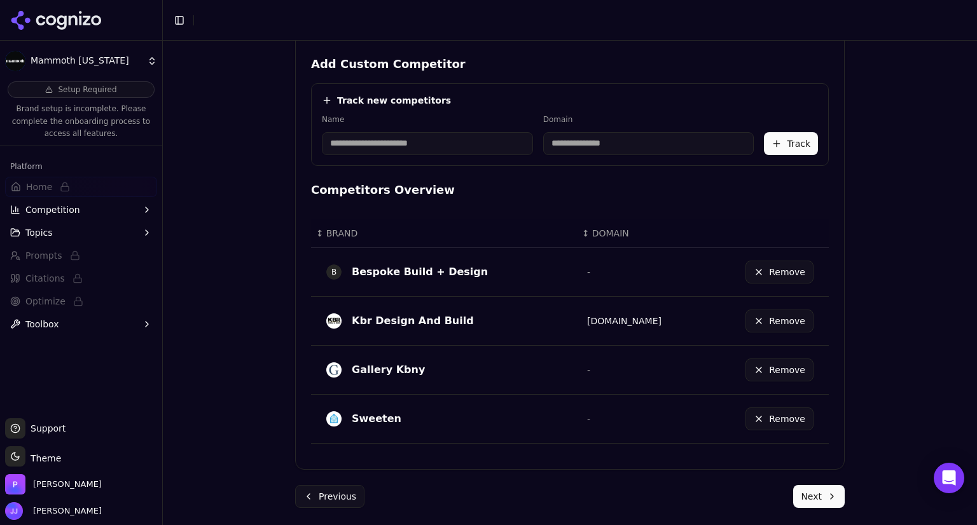
scroll to position [425, 0]
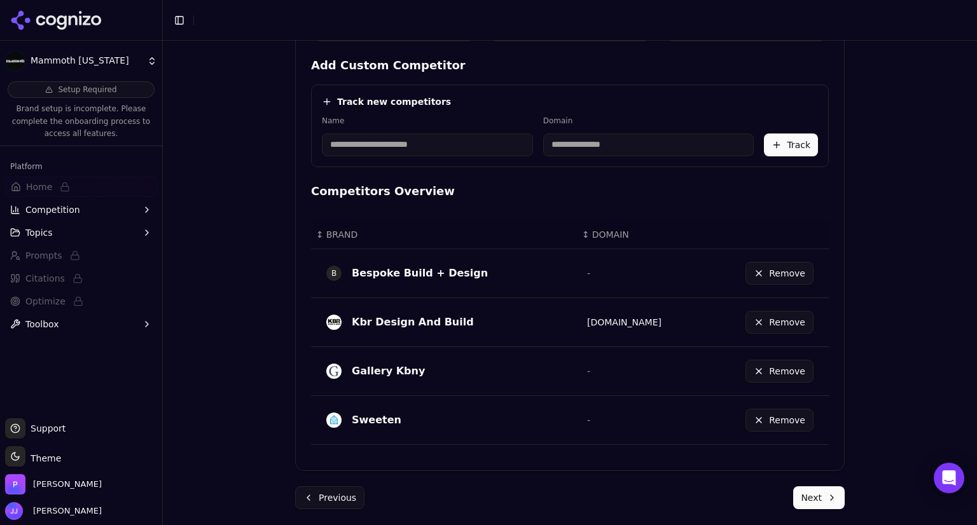
click at [364, 146] on input at bounding box center [427, 145] width 211 height 23
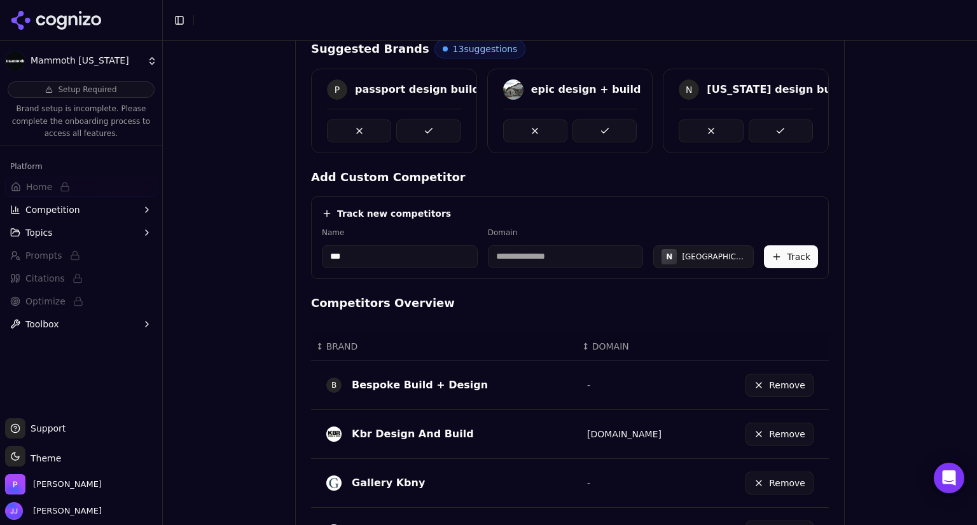
scroll to position [295, 0]
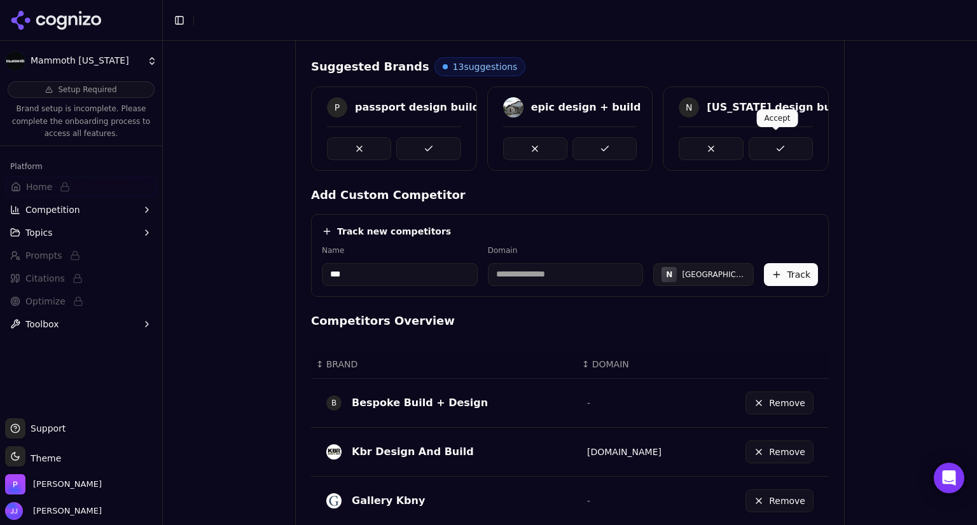
type input "***"
click at [758, 140] on button at bounding box center [781, 148] width 64 height 23
type input "**********"
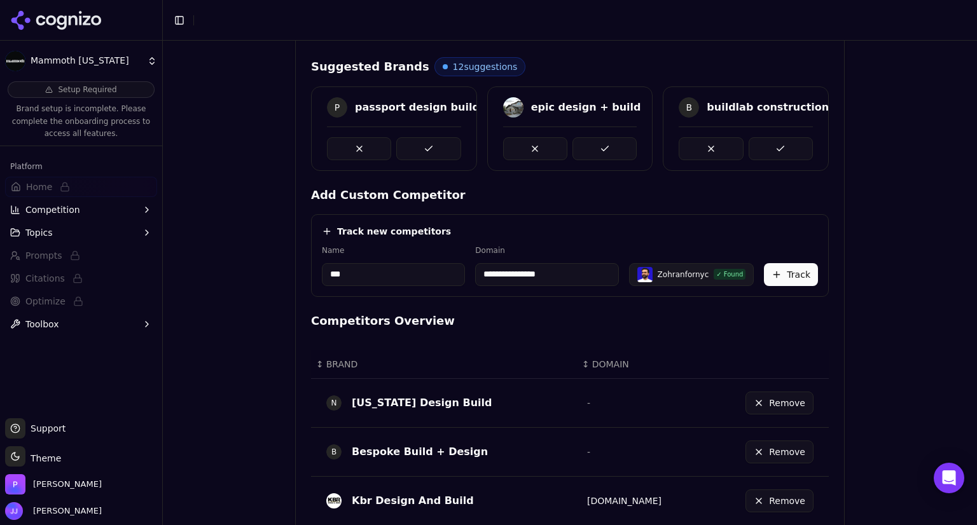
click at [354, 273] on input "***" at bounding box center [393, 274] width 143 height 23
type input "*****"
click at [559, 275] on input "**********" at bounding box center [546, 274] width 143 height 23
drag, startPoint x: 559, startPoint y: 275, endPoint x: 477, endPoint y: 272, distance: 82.1
drag, startPoint x: 477, startPoint y: 272, endPoint x: 455, endPoint y: 272, distance: 21.6
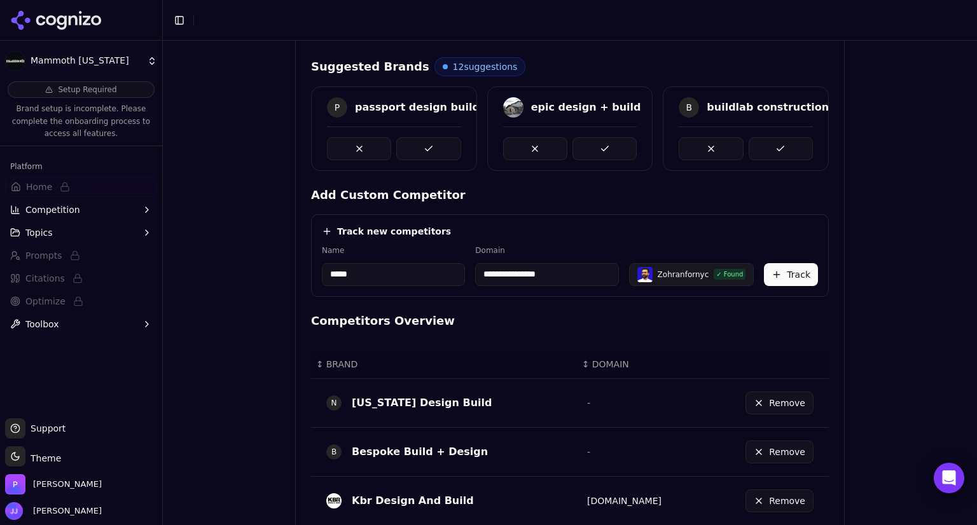
click at [455, 272] on input "*****" at bounding box center [393, 274] width 143 height 23
click at [560, 275] on input "**********" at bounding box center [546, 274] width 143 height 23
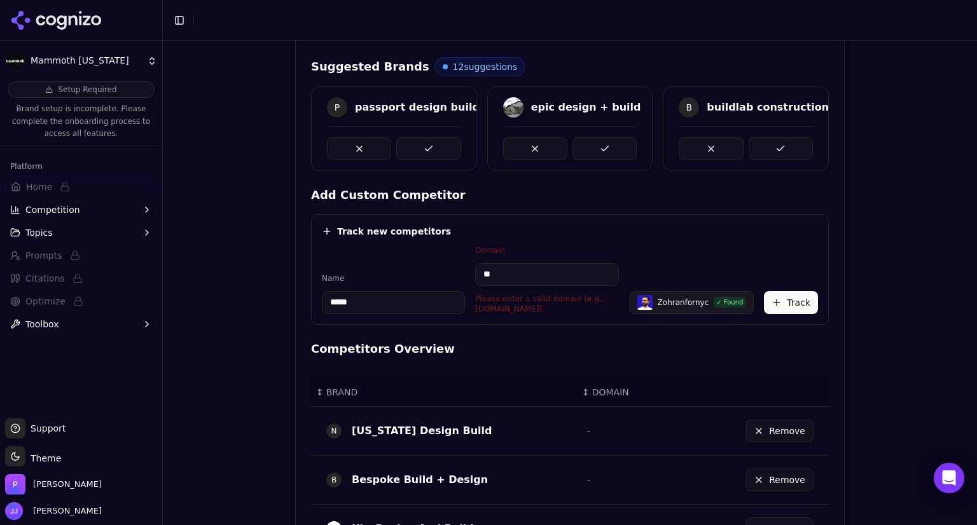
type input "*"
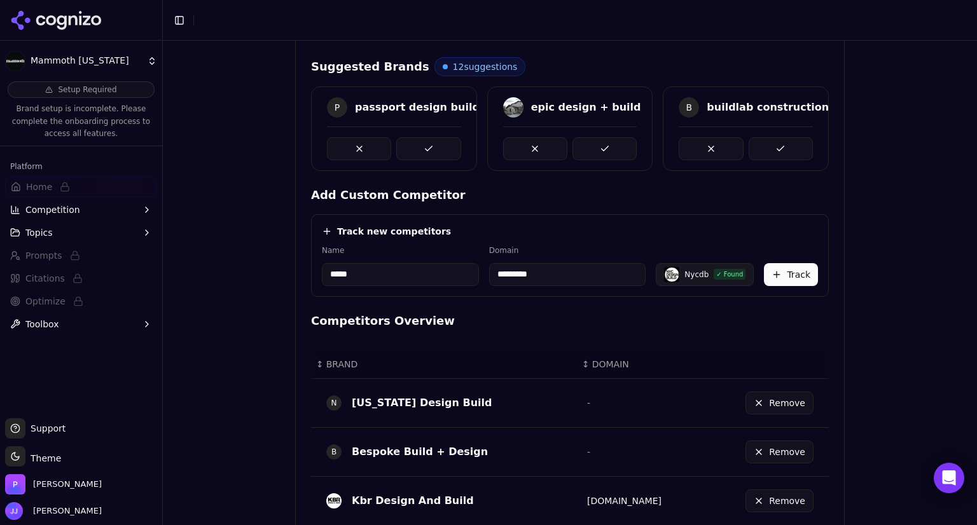
type input "*********"
click at [786, 270] on button "Track" at bounding box center [791, 274] width 54 height 23
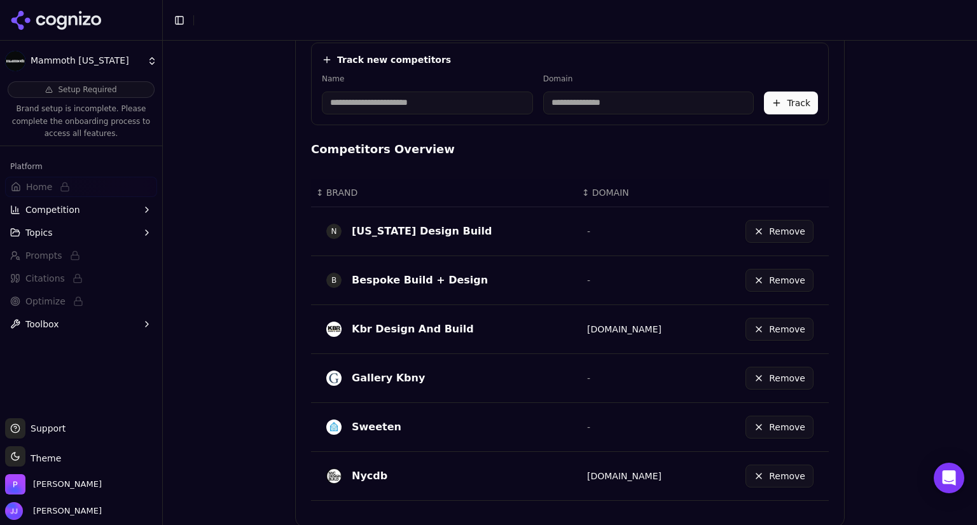
scroll to position [468, 0]
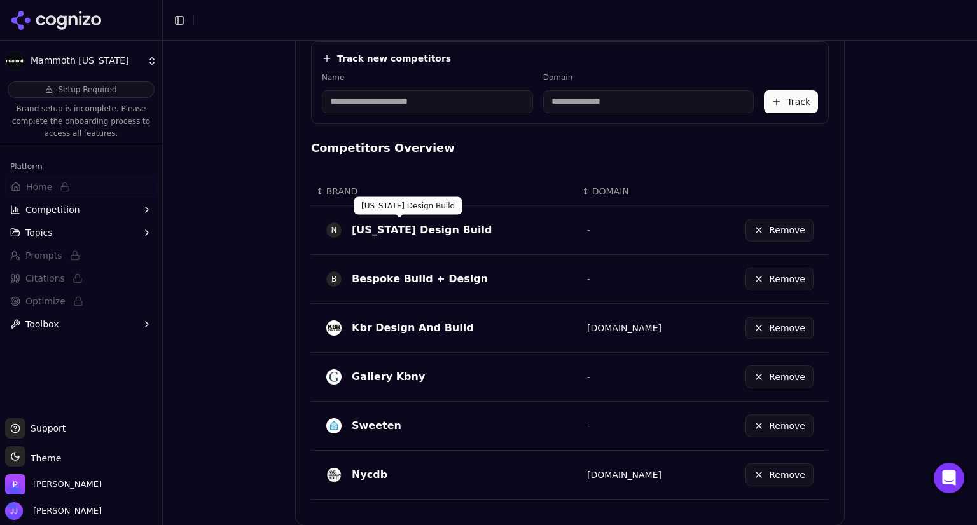
click at [427, 233] on div "[US_STATE] Design Build" at bounding box center [422, 230] width 140 height 15
click at [761, 232] on button "Remove" at bounding box center [779, 230] width 68 height 23
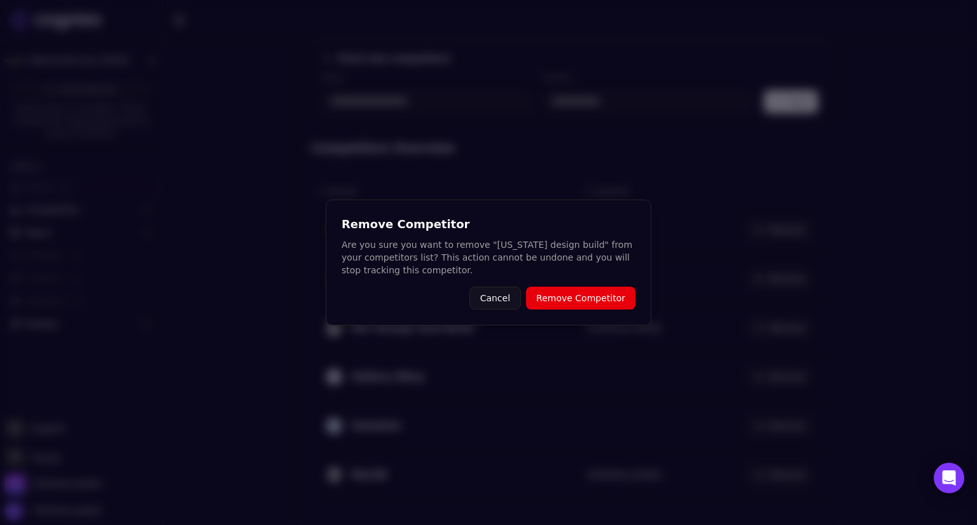
click at [598, 290] on button "Remove Competitor" at bounding box center [580, 298] width 109 height 23
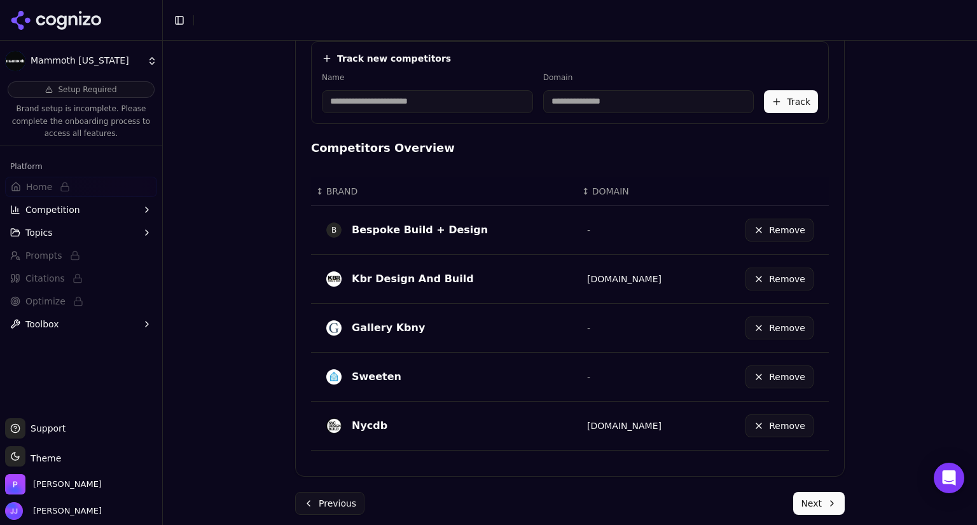
scroll to position [476, 0]
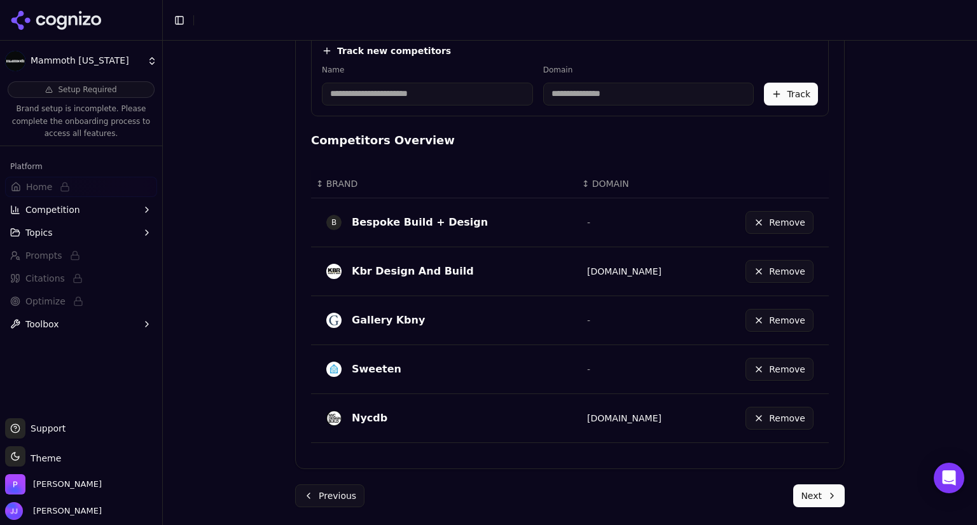
click at [800, 487] on button "Next" at bounding box center [819, 496] width 52 height 23
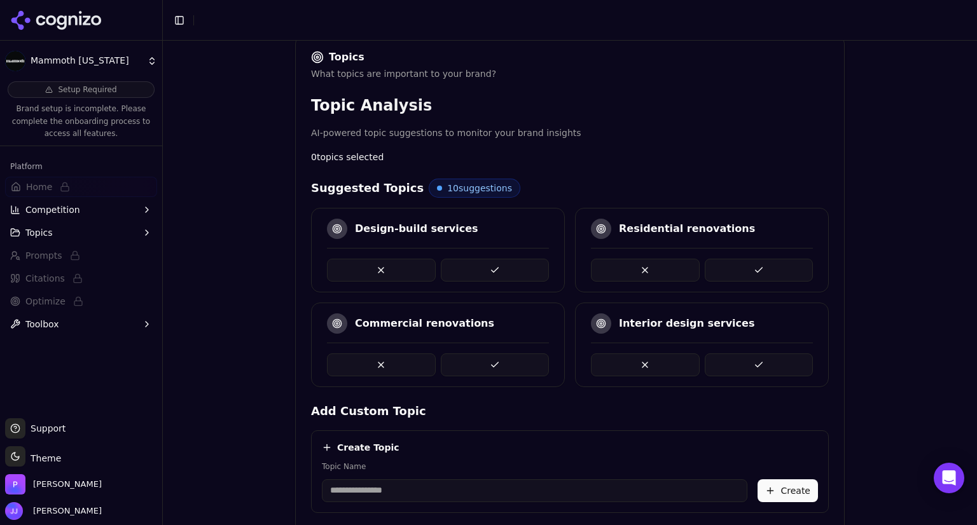
scroll to position [196, 0]
click at [499, 366] on button at bounding box center [495, 365] width 109 height 23
click at [768, 261] on button at bounding box center [759, 271] width 109 height 23
click at [473, 260] on button at bounding box center [495, 271] width 109 height 23
click at [481, 359] on button at bounding box center [495, 365] width 109 height 23
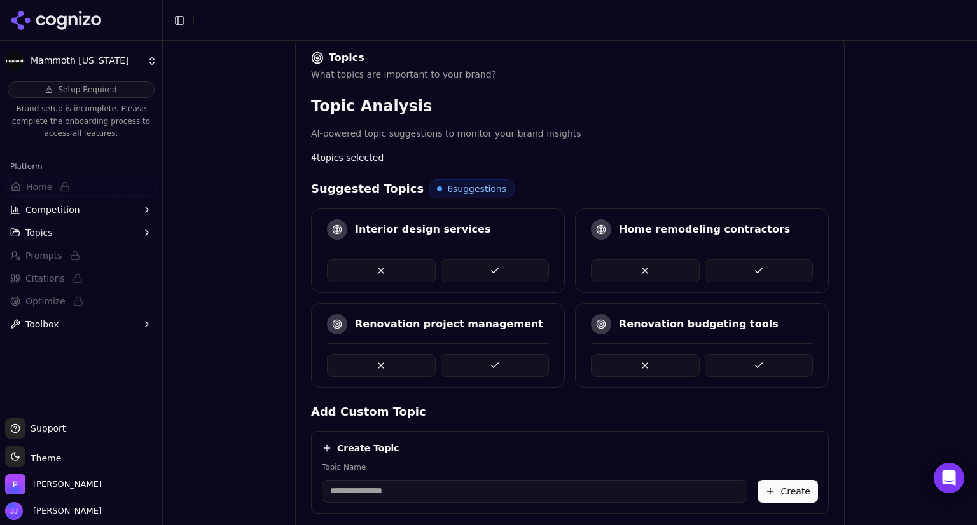
click at [476, 265] on button at bounding box center [495, 271] width 109 height 23
click at [754, 361] on button at bounding box center [759, 365] width 109 height 23
click at [630, 260] on button at bounding box center [645, 271] width 109 height 23
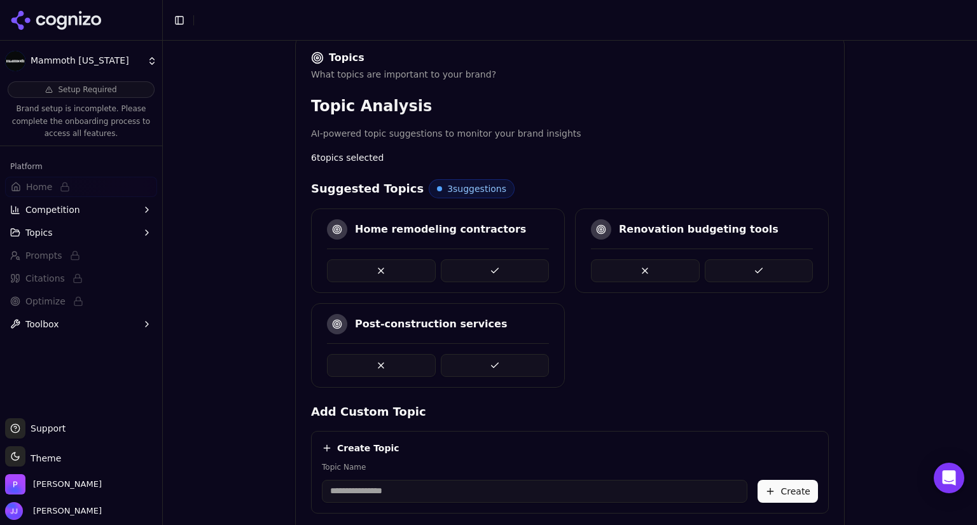
click at [379, 362] on button at bounding box center [381, 365] width 109 height 23
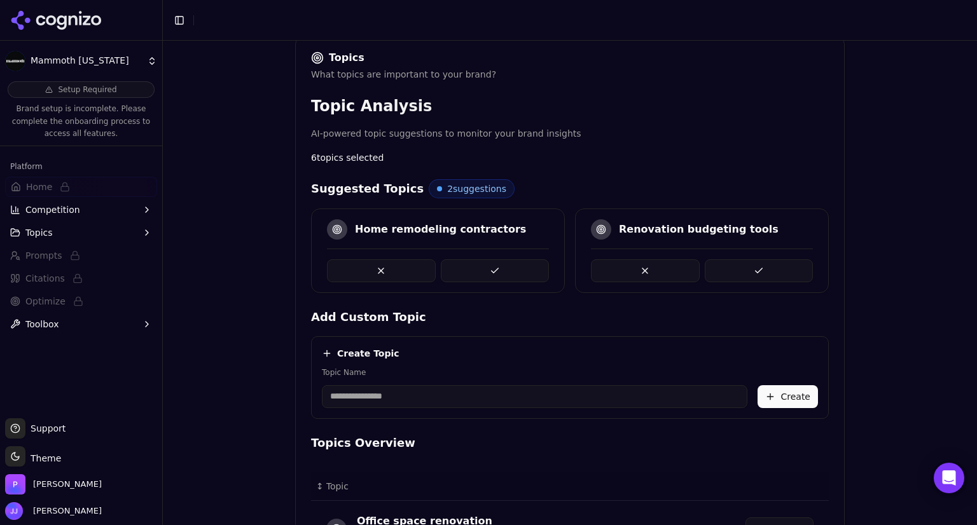
click at [483, 275] on button at bounding box center [495, 271] width 109 height 23
click at [384, 265] on button at bounding box center [381, 271] width 109 height 23
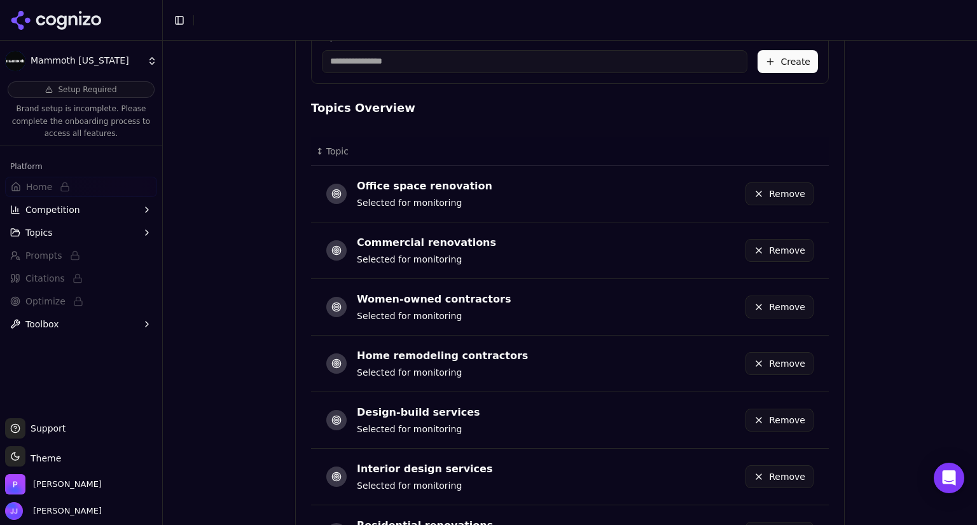
scroll to position [664, 0]
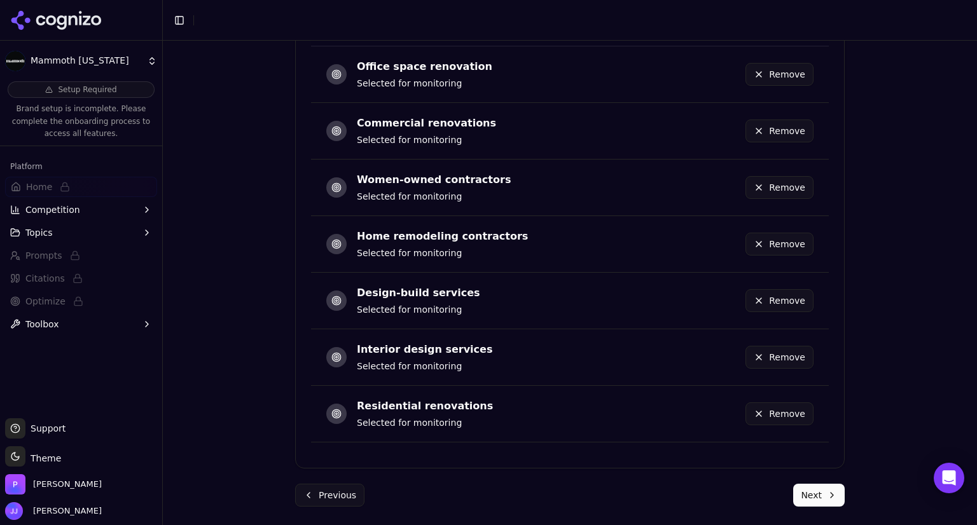
click at [812, 498] on button "Next" at bounding box center [819, 495] width 52 height 23
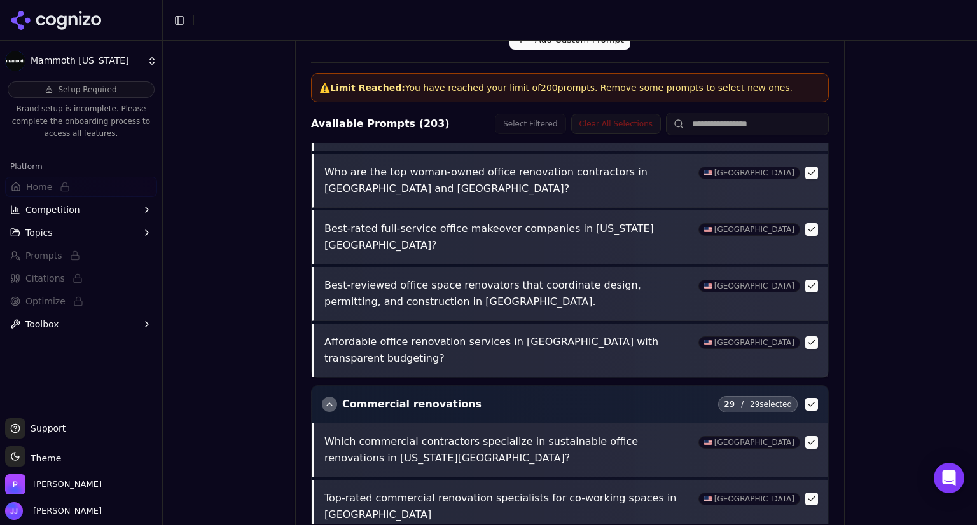
scroll to position [1444, 0]
click at [805, 397] on renovations "button" at bounding box center [811, 403] width 13 height 13
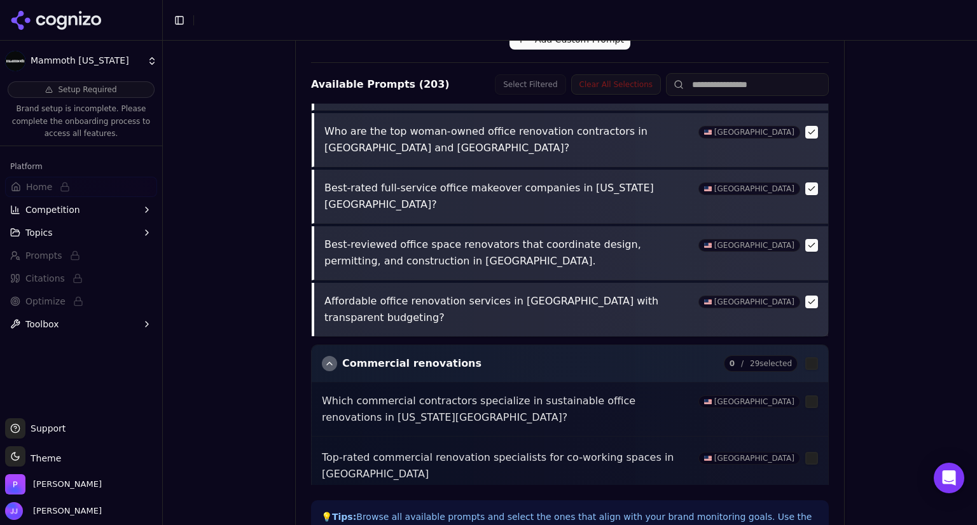
click at [805, 357] on renovations "button" at bounding box center [811, 363] width 13 height 13
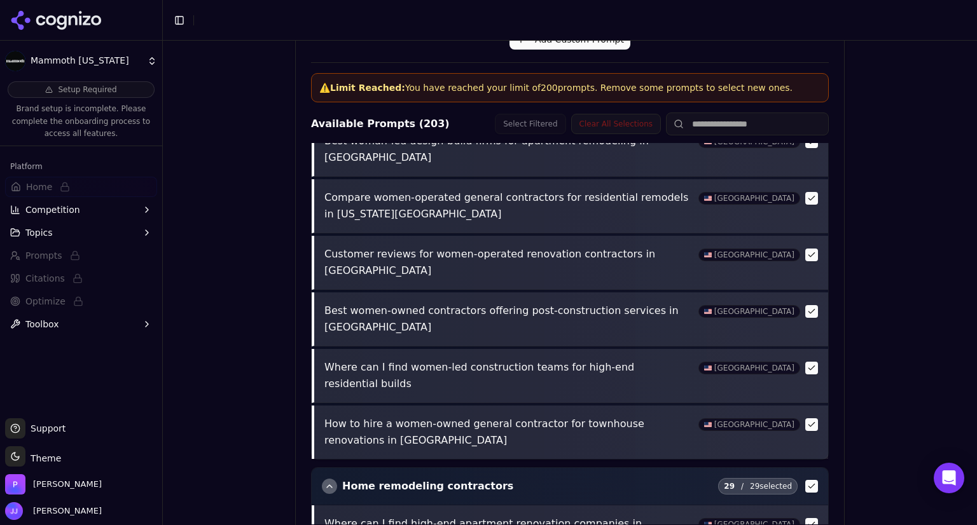
scroll to position [4729, 0]
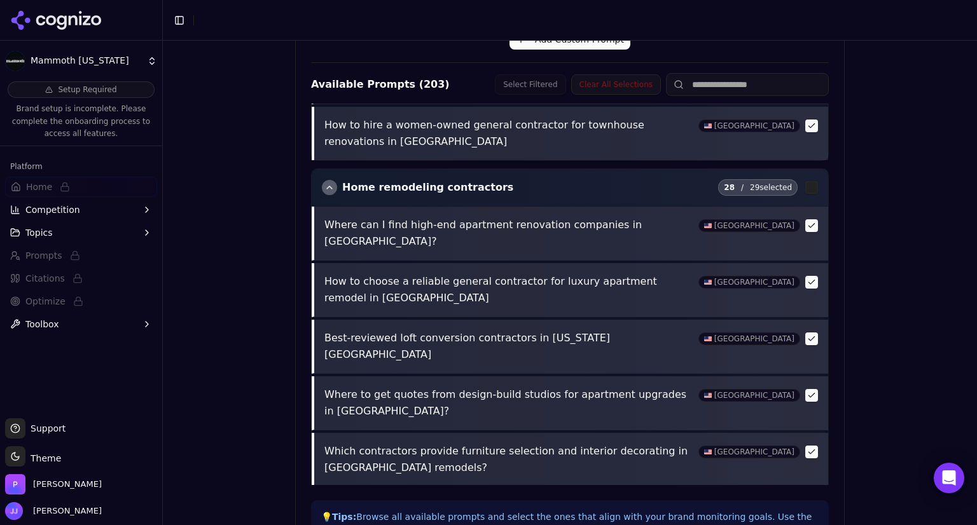
scroll to position [4974, 0]
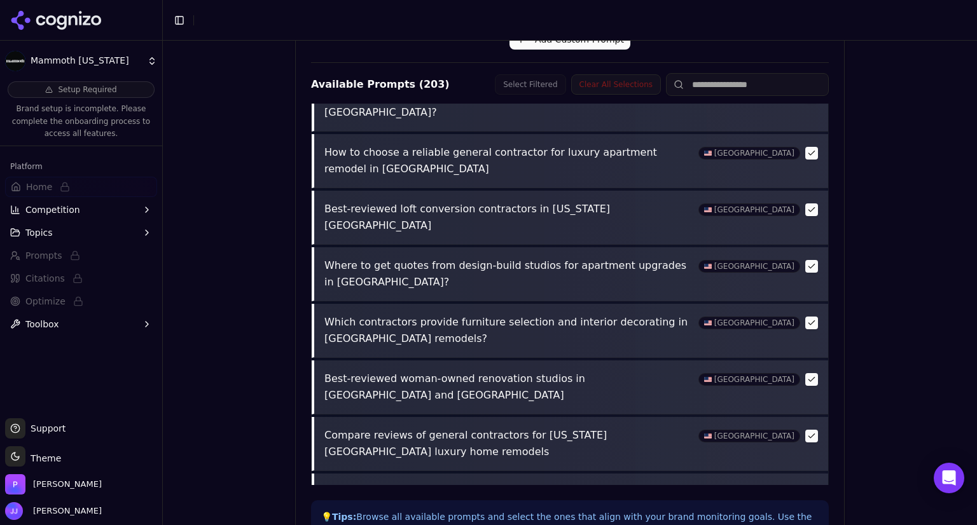
scroll to position [5103, 0]
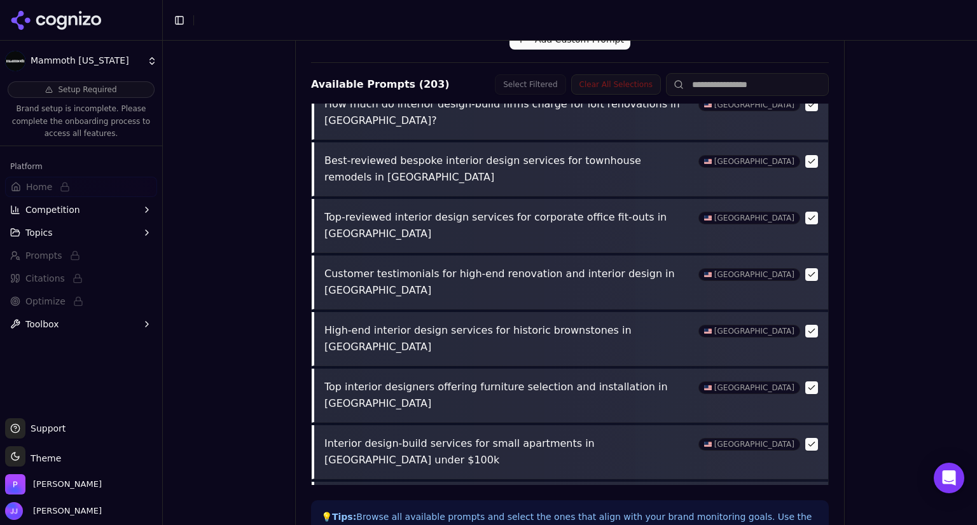
scroll to position [503, 0]
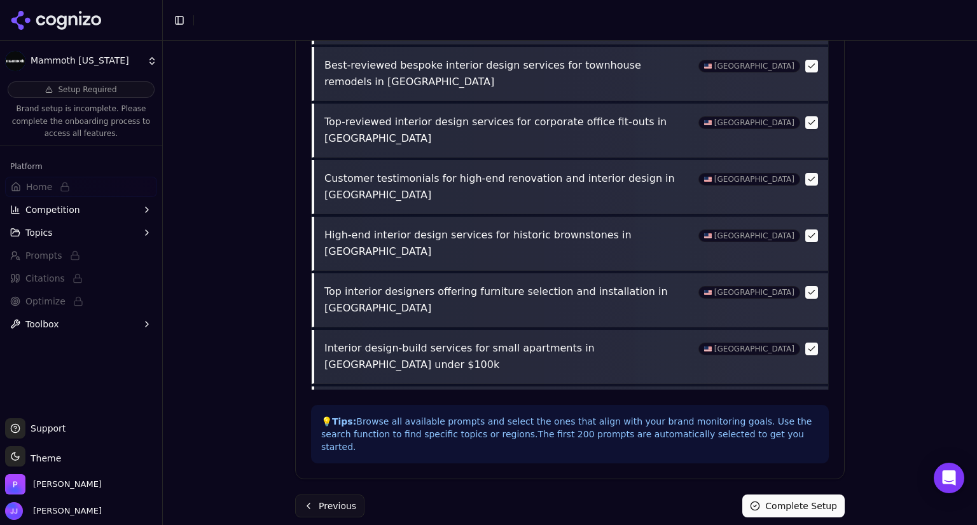
click at [775, 498] on button "Complete Setup" at bounding box center [793, 506] width 102 height 23
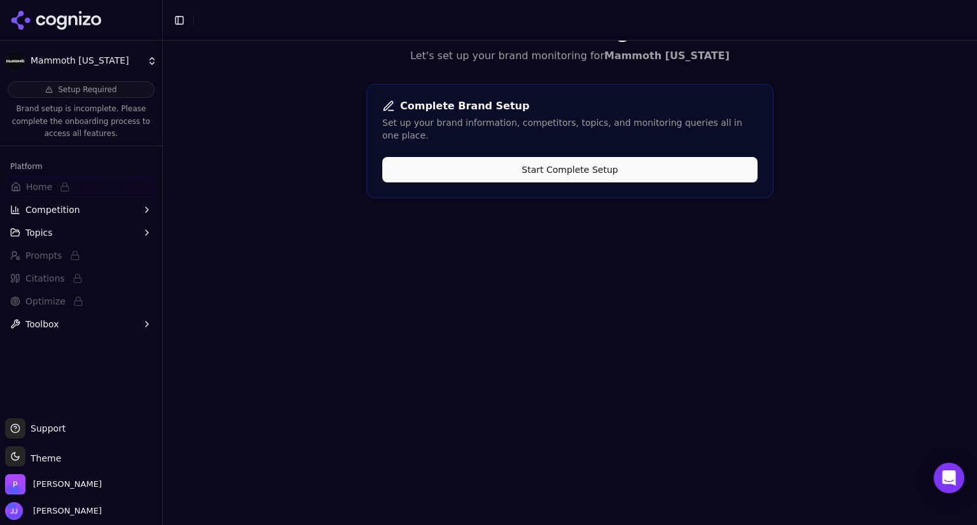
scroll to position [0, 0]
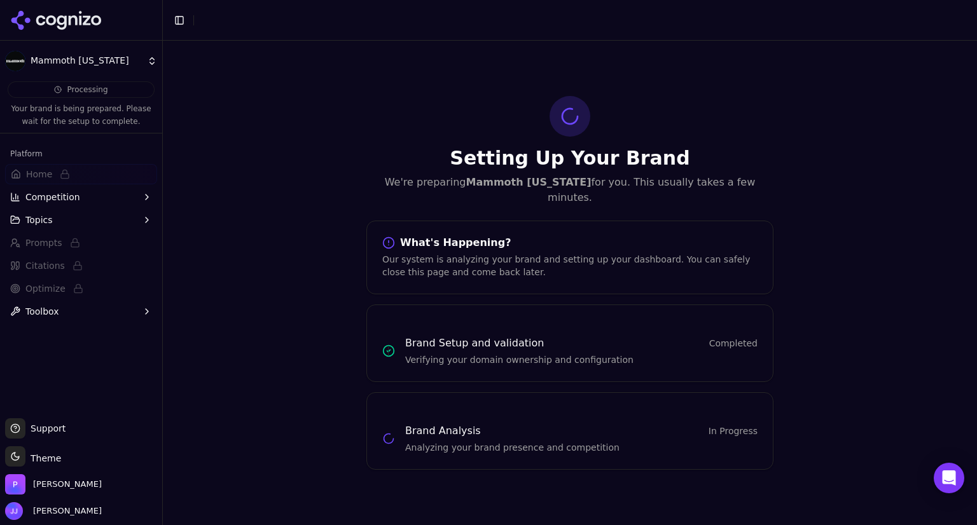
click at [71, 198] on span "Competition" at bounding box center [52, 197] width 55 height 13
click at [43, 287] on button "Topics" at bounding box center [81, 281] width 152 height 20
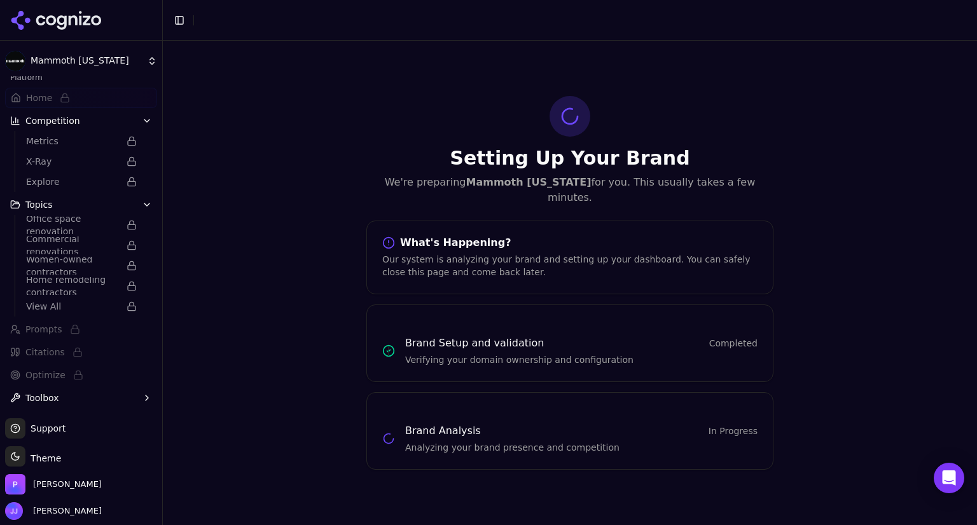
scroll to position [76, 0]
click at [43, 394] on span "Toolbox" at bounding box center [42, 398] width 34 height 13
click at [59, 389] on button "Toolbox" at bounding box center [81, 398] width 152 height 20
drag, startPoint x: 59, startPoint y: 389, endPoint x: 194, endPoint y: 420, distance: 138.4
click at [194, 420] on div "Setting Up Your Brand We're preparing Mammoth [US_STATE] for you. This usually …" at bounding box center [570, 283] width 814 height 485
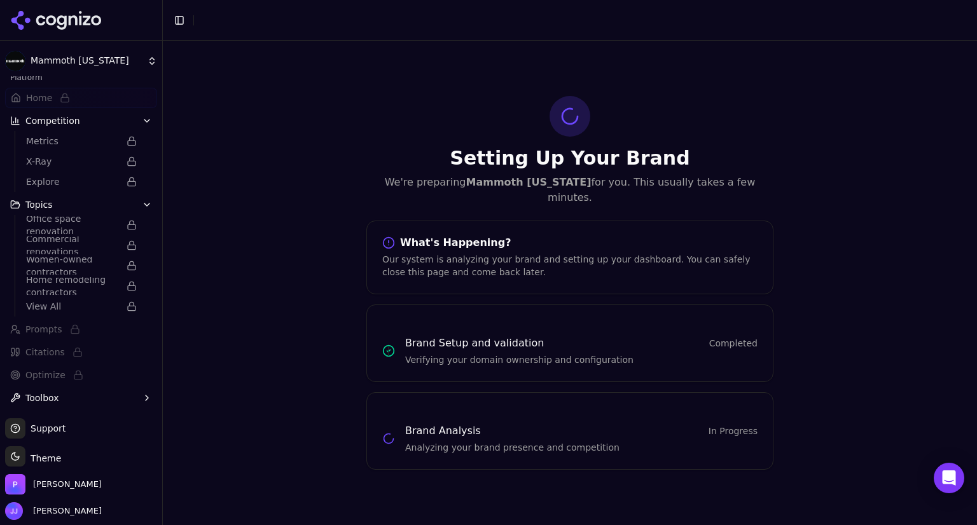
click at [73, 398] on button "Toolbox" at bounding box center [81, 398] width 152 height 20
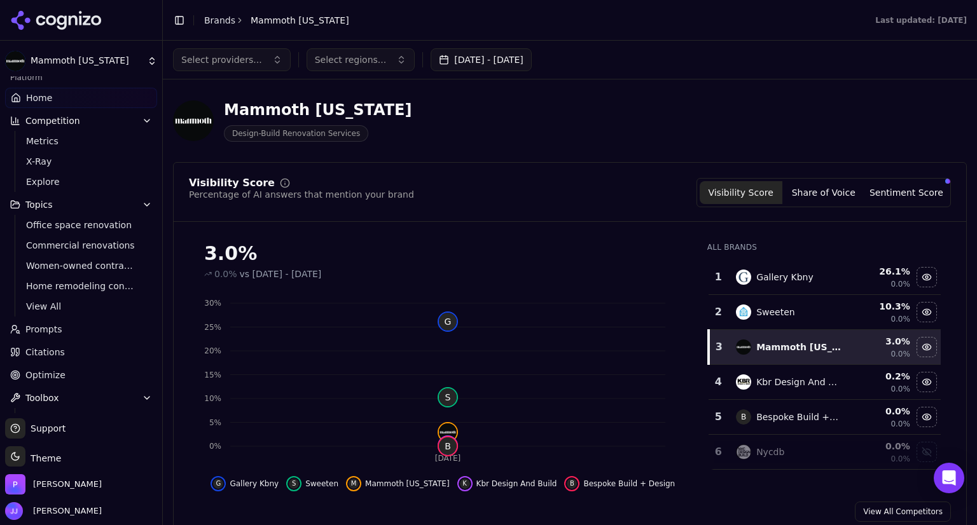
scroll to position [55, 0]
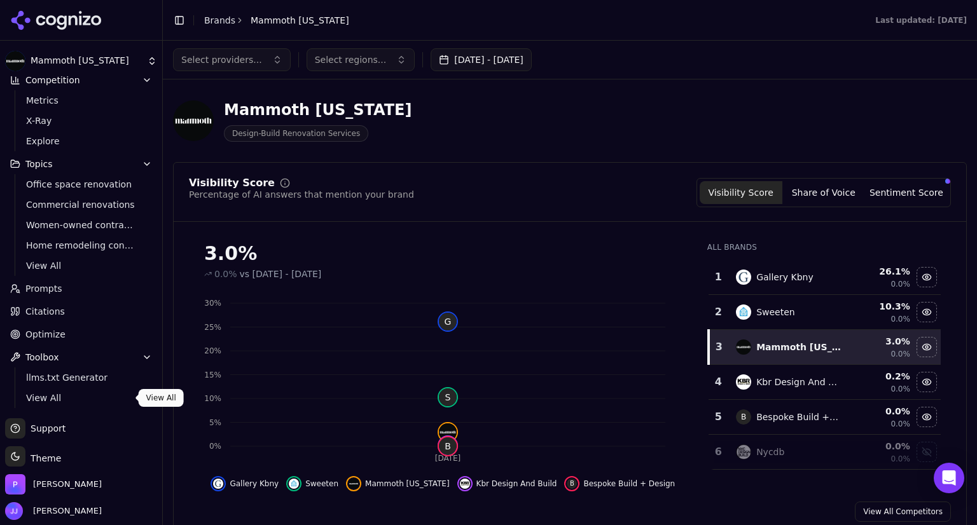
click at [51, 397] on span "View All" at bounding box center [81, 398] width 111 height 13
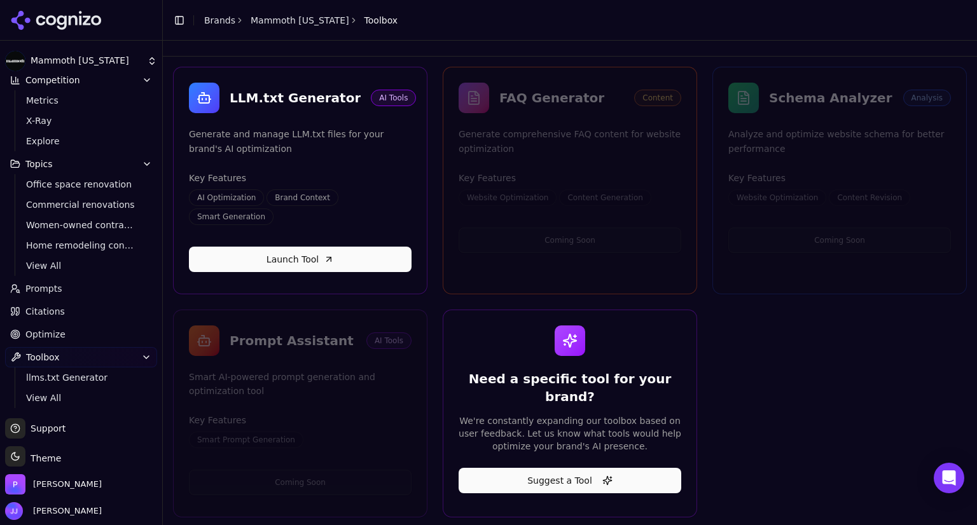
click at [670, 415] on div "We're constantly expanding our toolbox based on user feedback. Let us know what…" at bounding box center [570, 434] width 223 height 38
click at [626, 183] on h4 "Key Features" at bounding box center [570, 178] width 223 height 13
click at [753, 246] on div "Coming Soon" at bounding box center [839, 240] width 253 height 38
click at [31, 314] on span "Citations" at bounding box center [44, 311] width 39 height 13
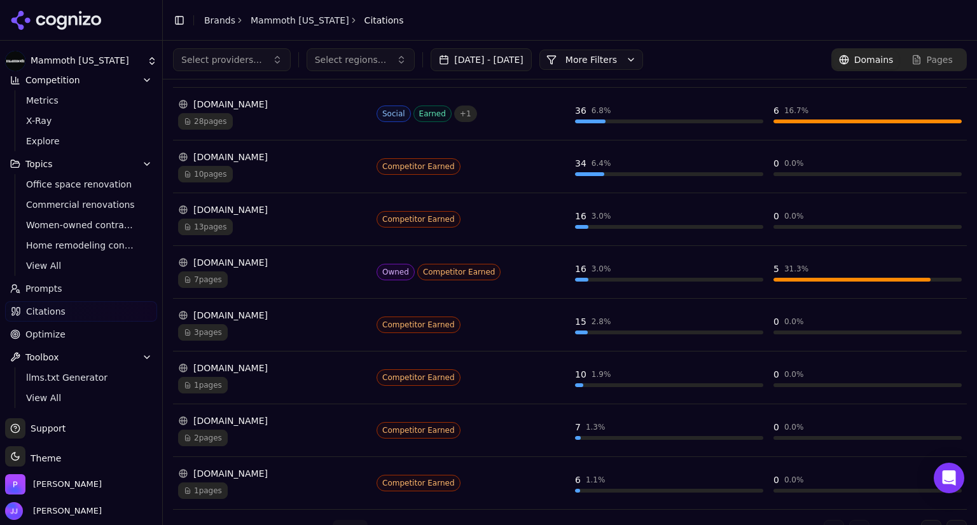
scroll to position [323, 0]
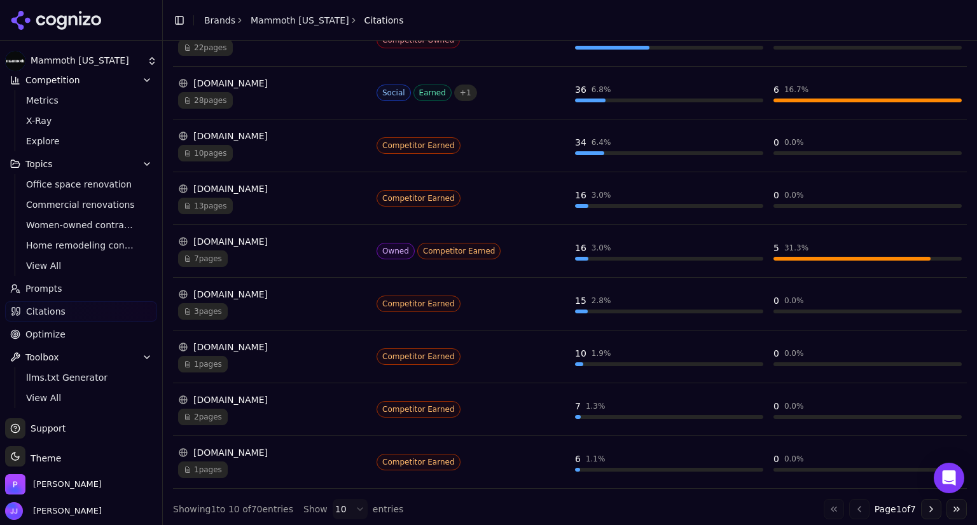
click at [252, 240] on div "[DOMAIN_NAME]" at bounding box center [272, 241] width 188 height 13
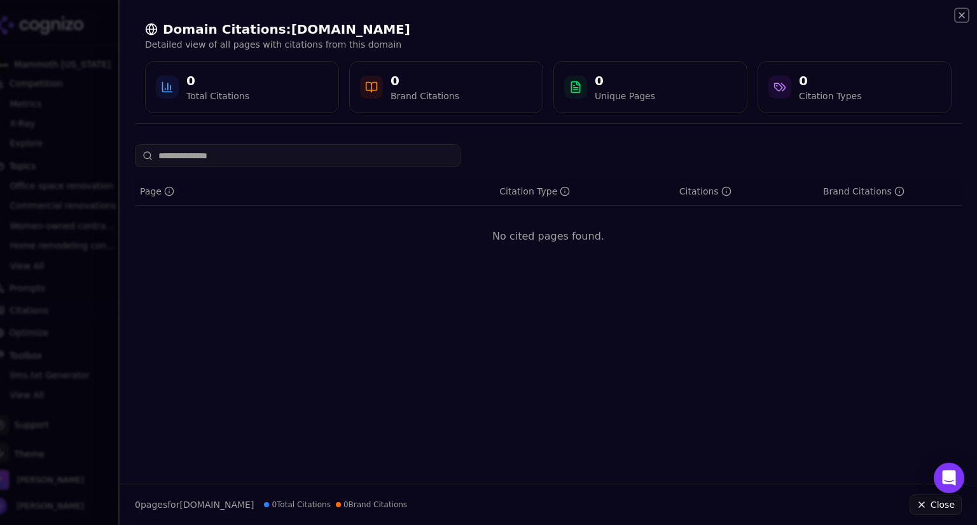
click at [957, 16] on icon "button" at bounding box center [962, 15] width 10 height 10
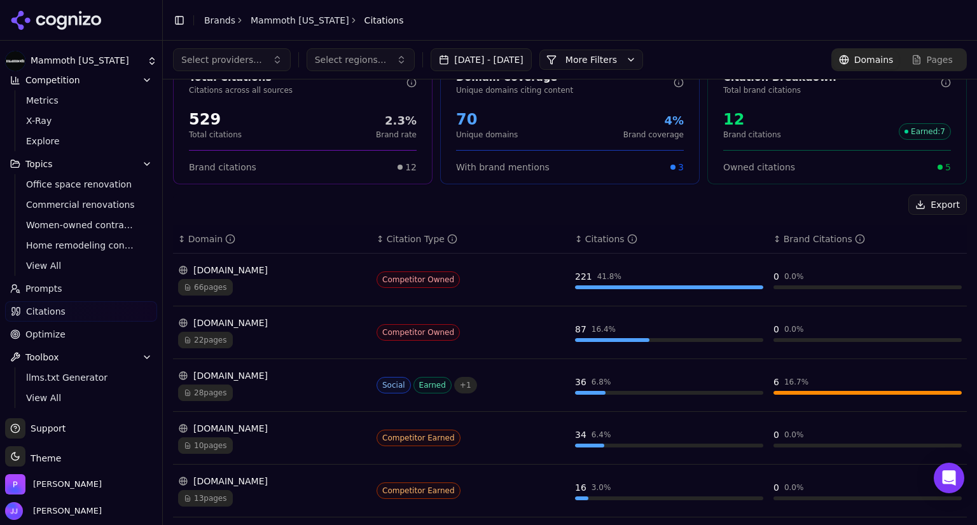
scroll to position [0, 0]
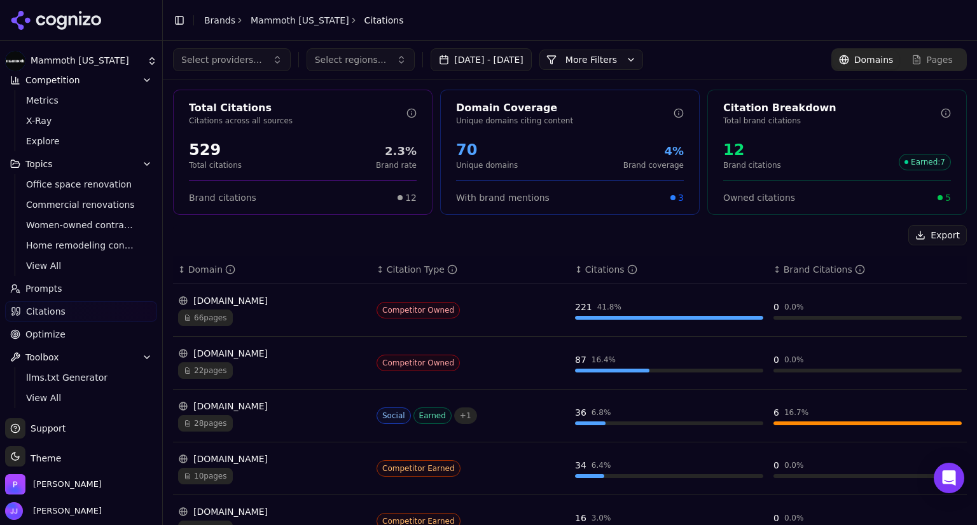
click at [268, 53] on button "Select providers..." at bounding box center [232, 59] width 118 height 23
click at [270, 52] on button "Select providers..." at bounding box center [232, 59] width 118 height 23
click at [267, 18] on link "Mammoth [US_STATE]" at bounding box center [300, 20] width 99 height 13
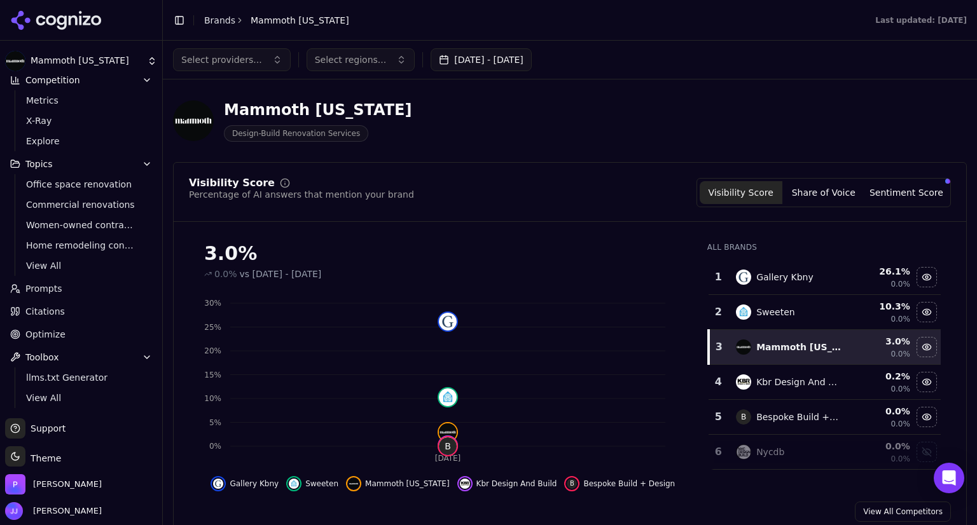
click at [819, 186] on button "Share of Voice" at bounding box center [823, 192] width 83 height 23
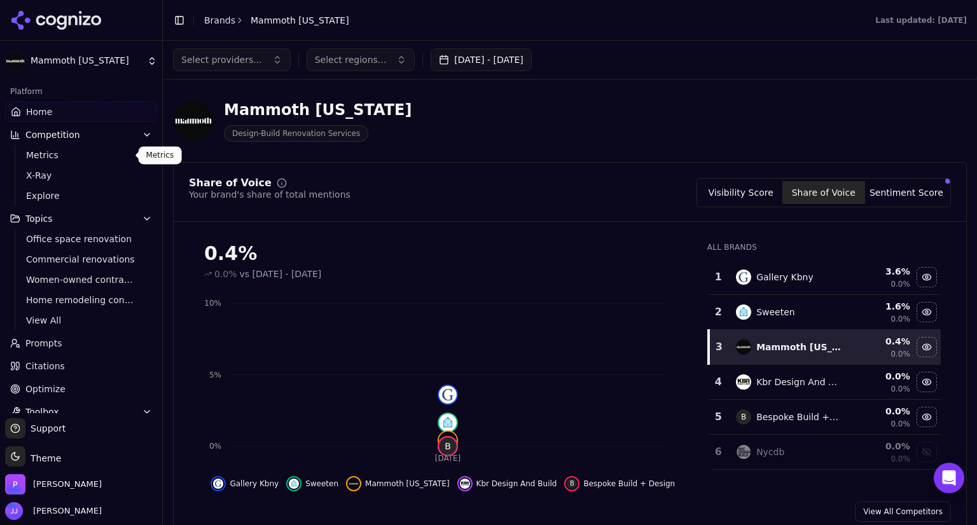
click at [39, 155] on span "Metrics" at bounding box center [81, 155] width 111 height 13
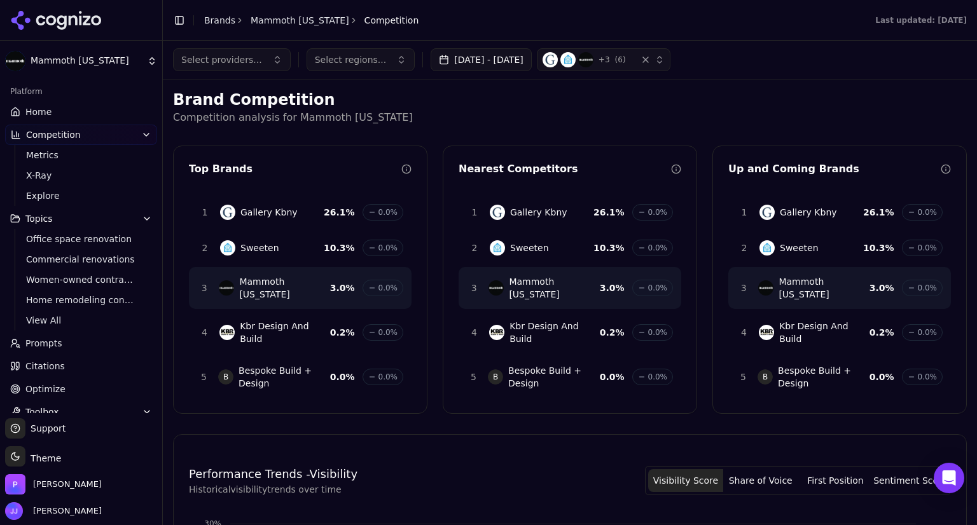
click at [593, 64] on img "button" at bounding box center [585, 59] width 15 height 15
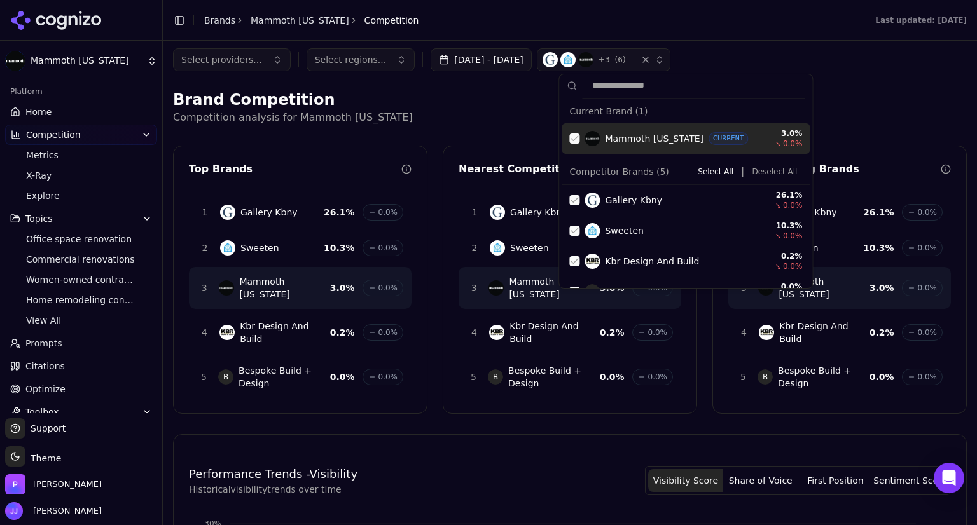
click at [533, 112] on p "Competition analysis for Mammoth [US_STATE]" at bounding box center [570, 117] width 794 height 15
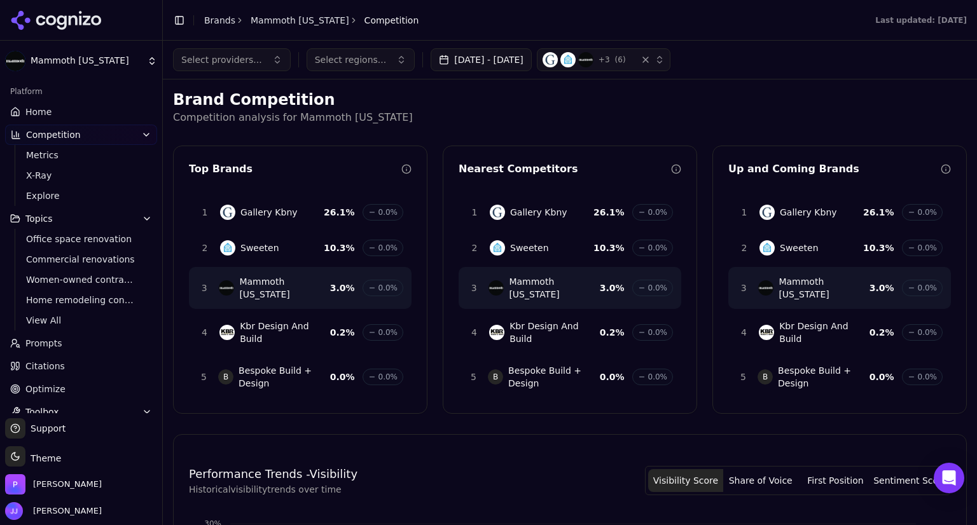
click at [319, 283] on span "Mammoth [US_STATE]" at bounding box center [284, 287] width 90 height 25
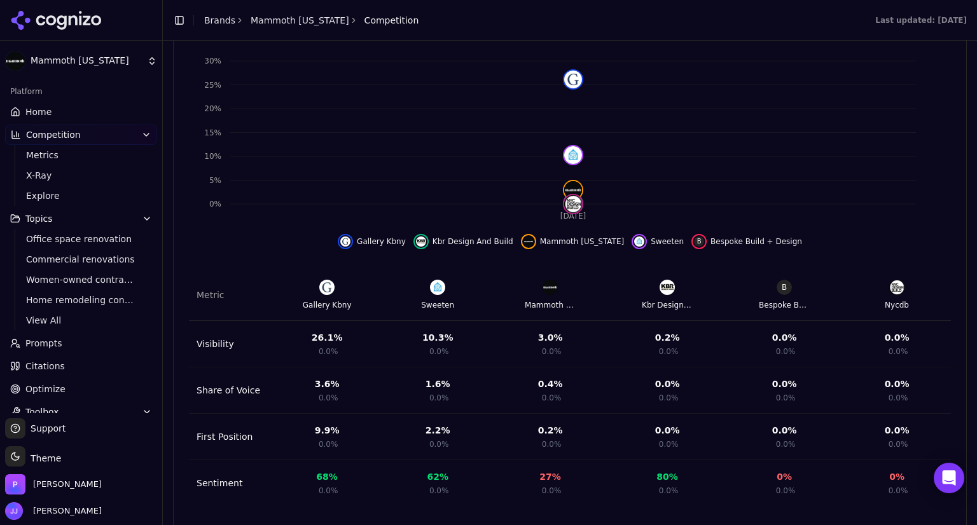
scroll to position [464, 0]
click at [578, 470] on div "27 % 0.0%" at bounding box center [550, 482] width 102 height 25
click at [543, 470] on div "27 %" at bounding box center [550, 476] width 22 height 13
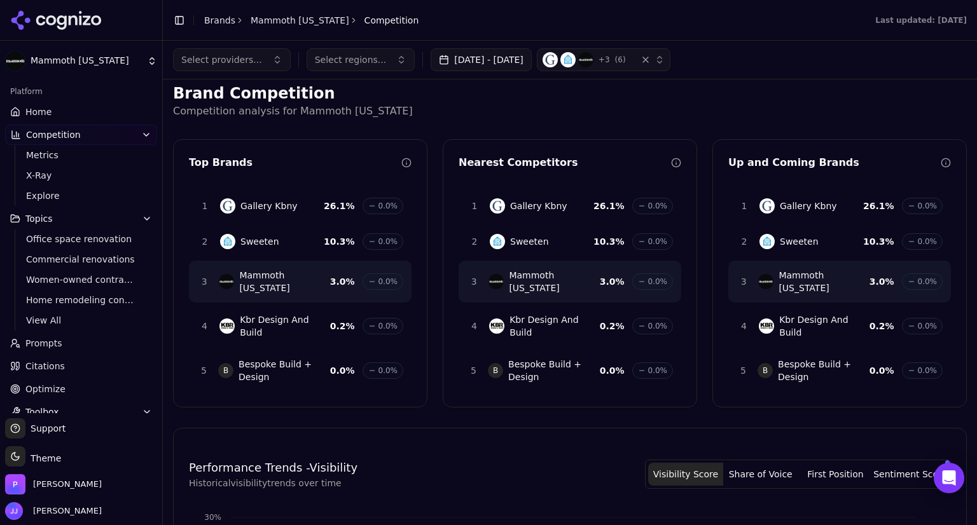
scroll to position [0, 0]
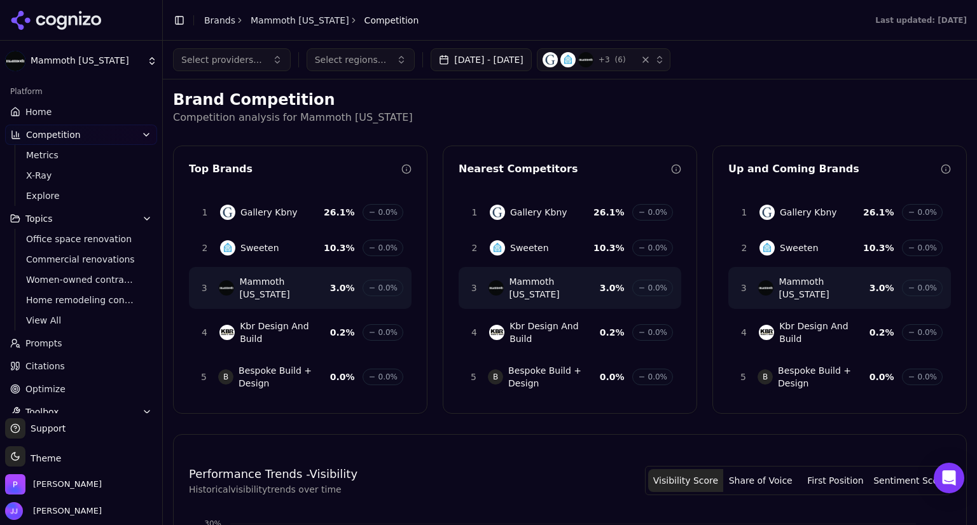
click at [890, 469] on button "Sentiment Score" at bounding box center [910, 480] width 75 height 23
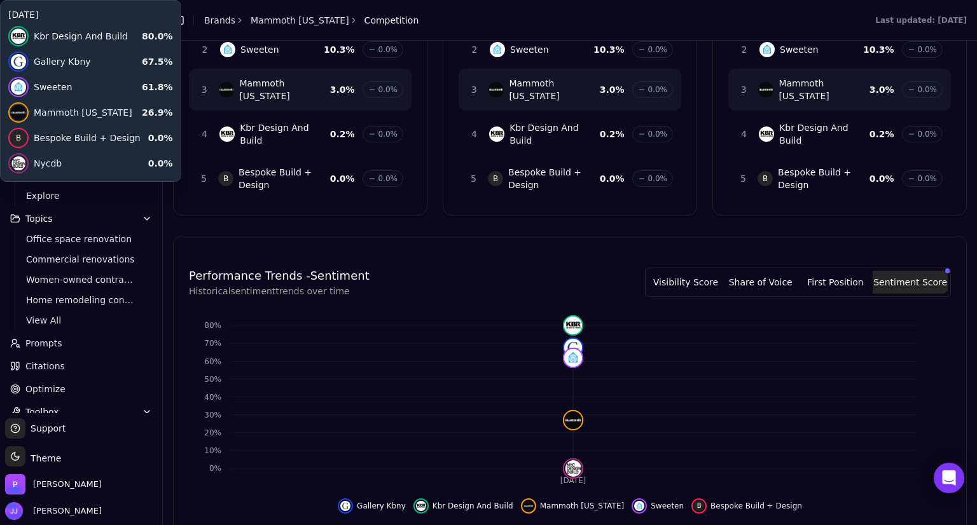
scroll to position [198, 0]
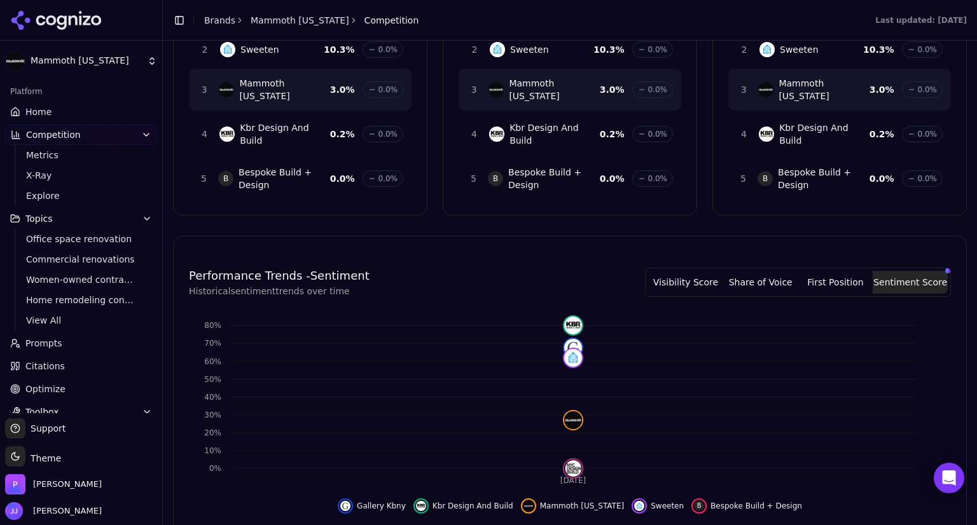
click at [903, 271] on button "Sentiment Score" at bounding box center [910, 282] width 75 height 23
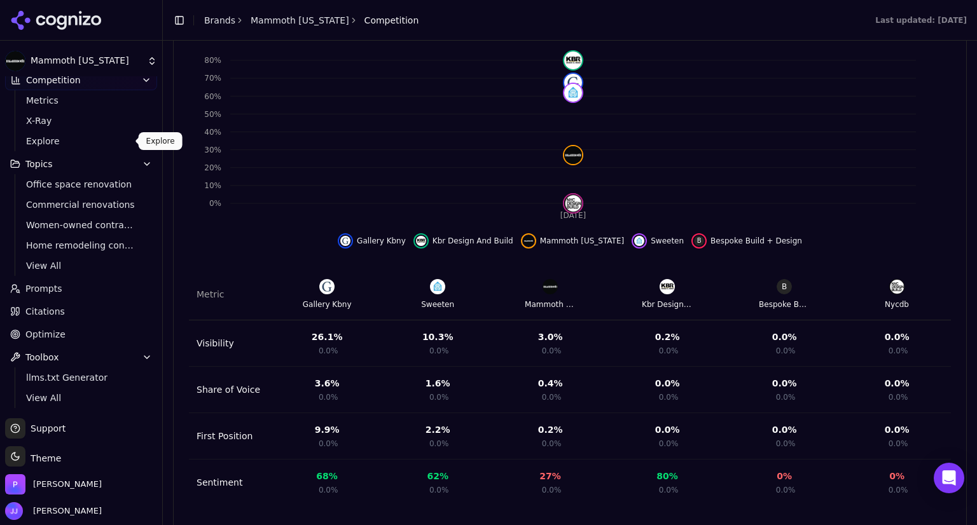
scroll to position [55, 0]
click at [54, 334] on span "Optimize" at bounding box center [45, 334] width 40 height 13
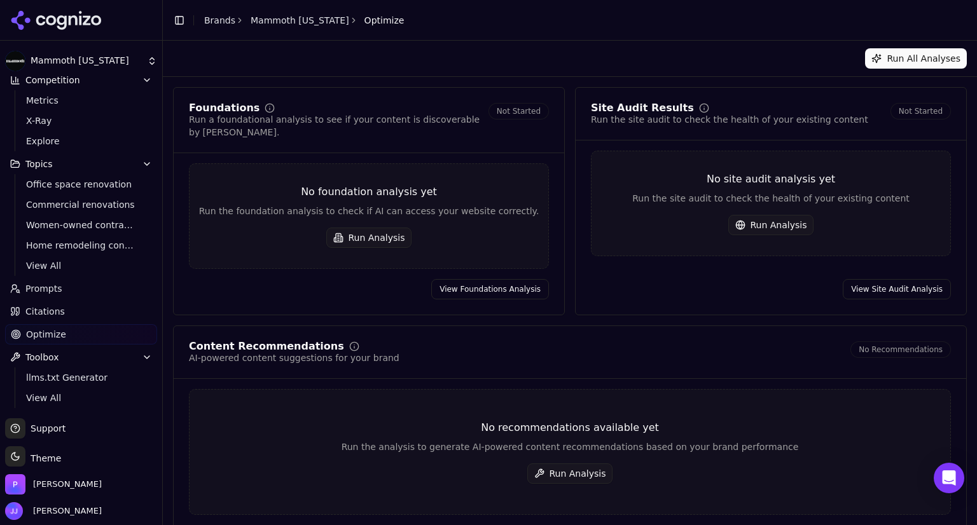
click at [367, 228] on button "Run Analysis" at bounding box center [369, 238] width 86 height 20
click at [740, 221] on button "Run Analysis" at bounding box center [771, 225] width 86 height 20
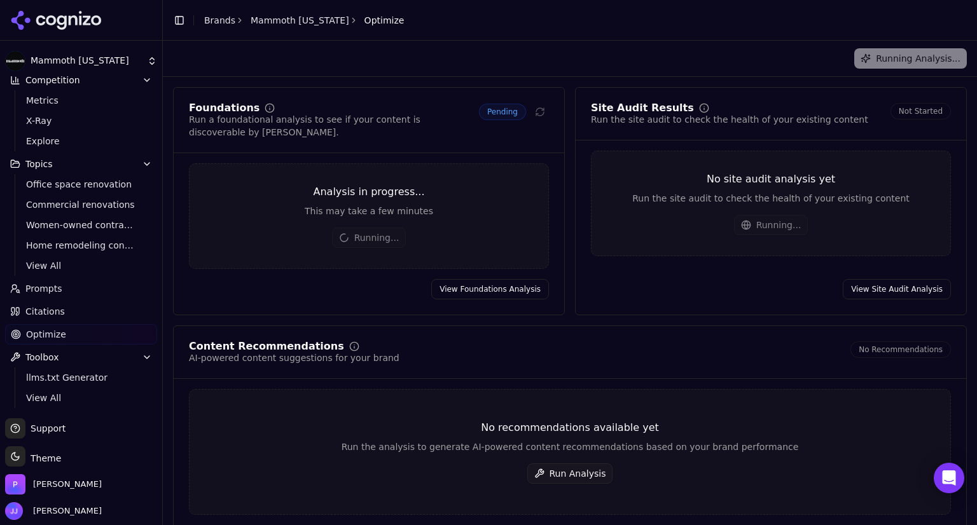
click at [539, 464] on button "Run Analysis" at bounding box center [570, 474] width 86 height 20
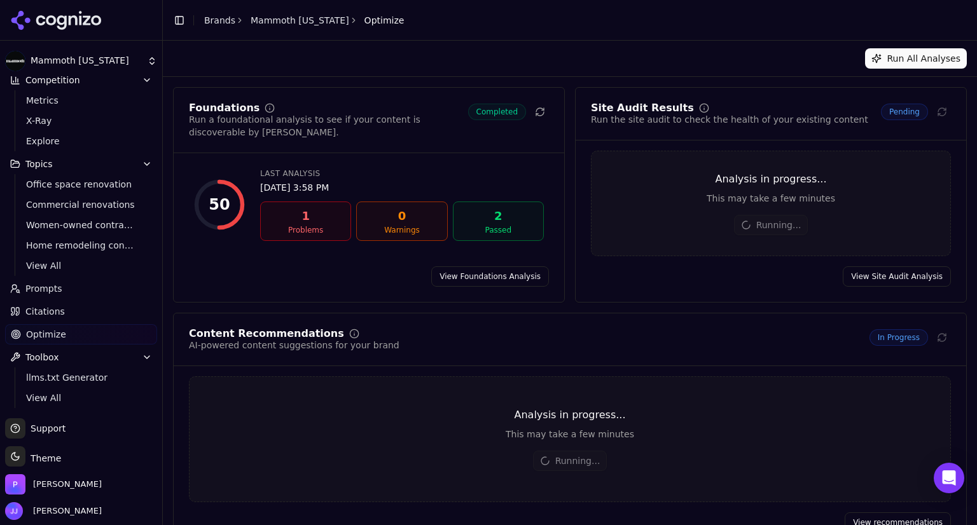
click at [301, 207] on div "1" at bounding box center [306, 216] width 80 height 18
click at [485, 284] on link "View Foundations Analysis" at bounding box center [490, 277] width 118 height 20
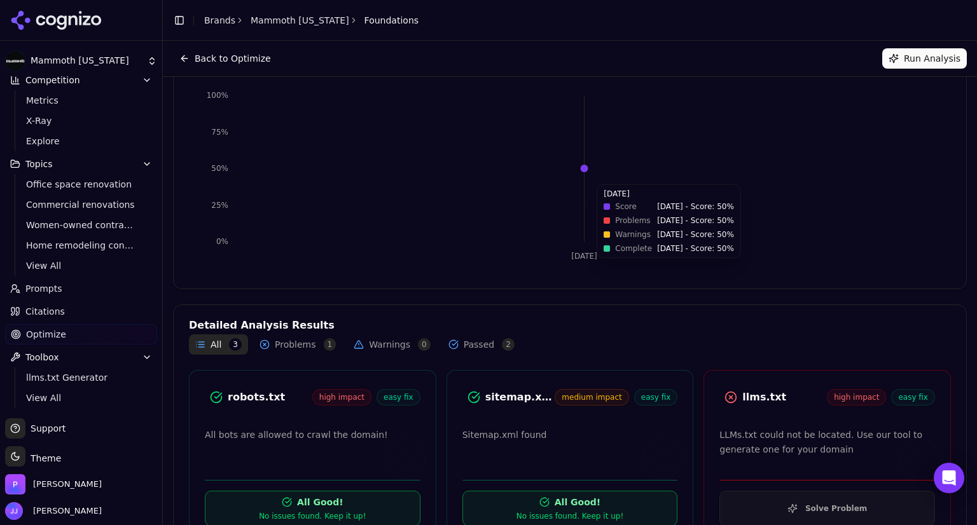
scroll to position [138, 0]
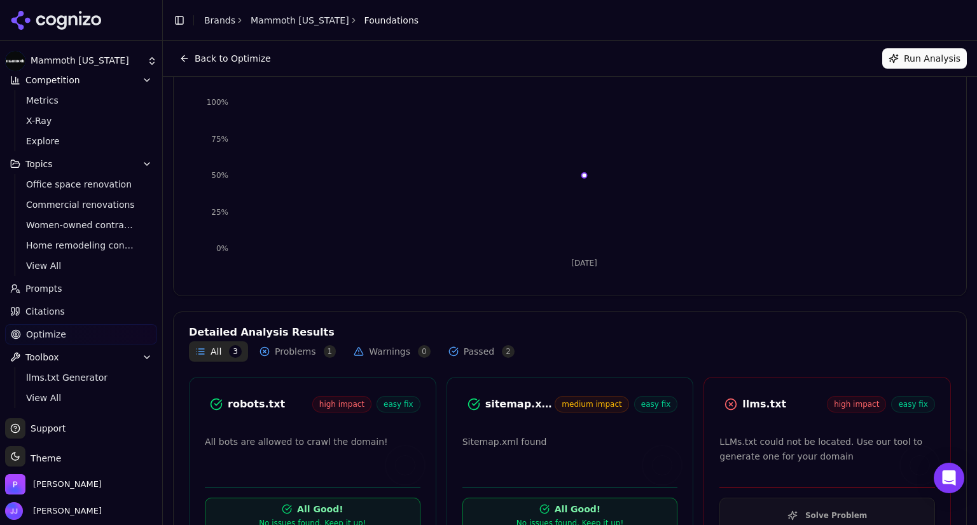
click at [775, 509] on button "Solve Problem" at bounding box center [827, 516] width 216 height 36
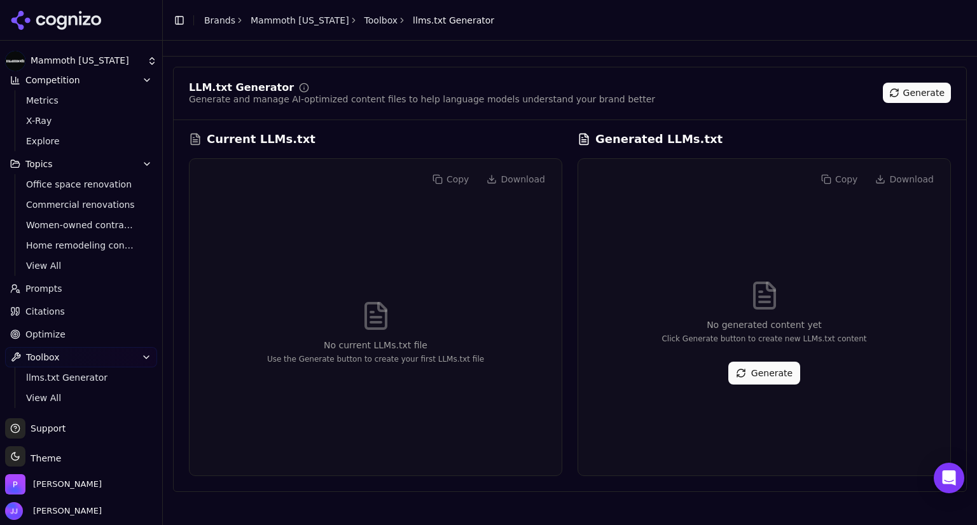
click at [770, 364] on button "Generate" at bounding box center [764, 373] width 72 height 23
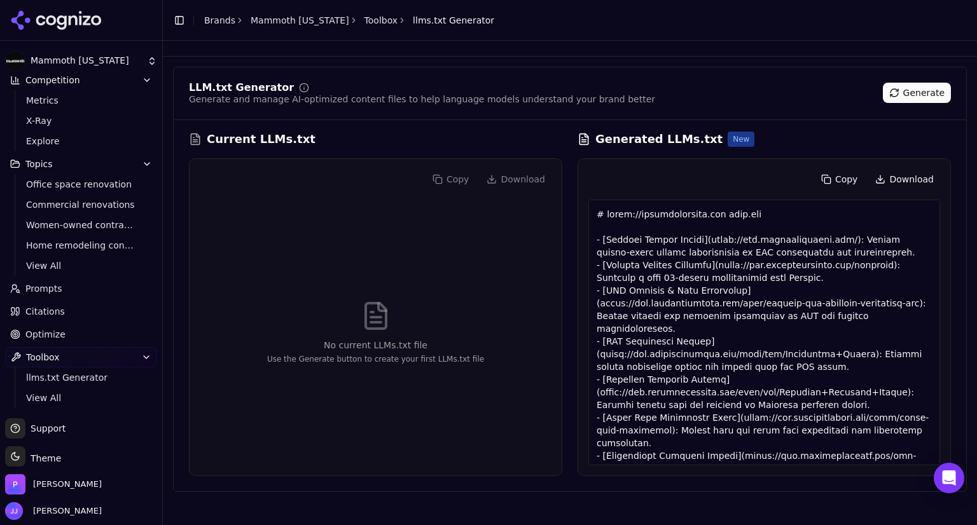
click at [896, 176] on button "Download" at bounding box center [904, 179] width 71 height 20
click at [38, 286] on span "Prompts" at bounding box center [43, 288] width 37 height 13
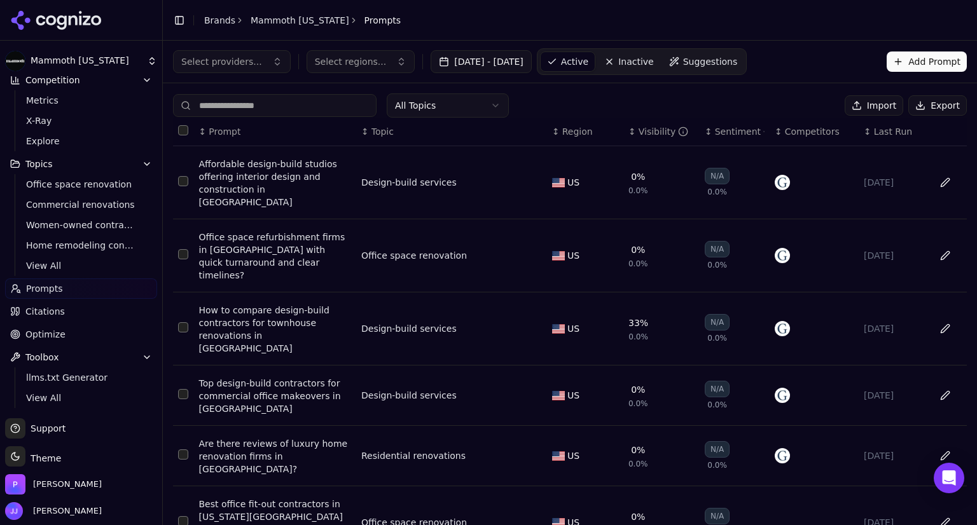
click at [260, 247] on div "Office space refurbishment firms in [GEOGRAPHIC_DATA] with quick turnaround and…" at bounding box center [275, 256] width 152 height 51
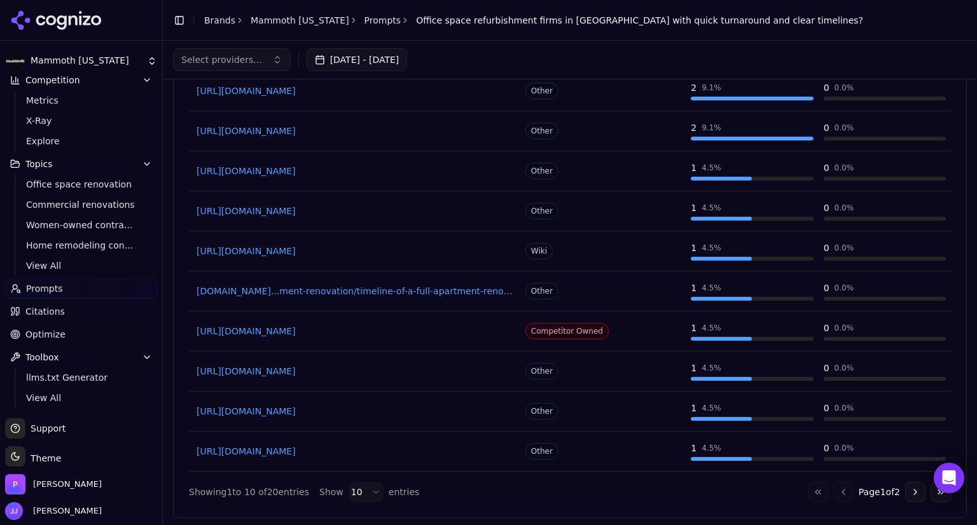
scroll to position [740, 0]
click at [335, 295] on div "[DOMAIN_NAME]...ment-renovation/timeline-of-a-full-apartment-renovation-in-[GEO…" at bounding box center [354, 291] width 321 height 18
click at [333, 286] on link "[DOMAIN_NAME]...ment-renovation/timeline-of-a-full-apartment-renovation-in-[GEO…" at bounding box center [355, 291] width 316 height 13
